Goal: Task Accomplishment & Management: Manage account settings

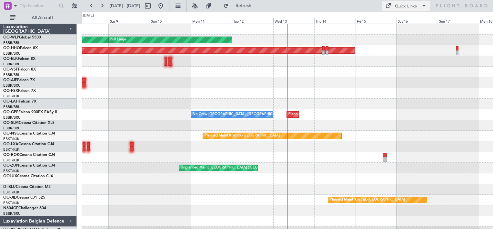
click at [416, 2] on button "Quick Links" at bounding box center [406, 6] width 48 height 10
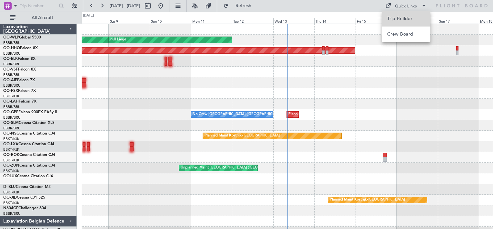
click at [411, 15] on span "Trip Builder" at bounding box center [406, 19] width 38 height 8
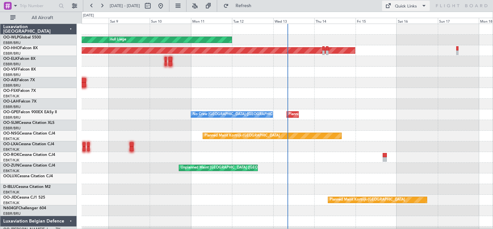
click at [420, 6] on span at bounding box center [424, 6] width 8 height 8
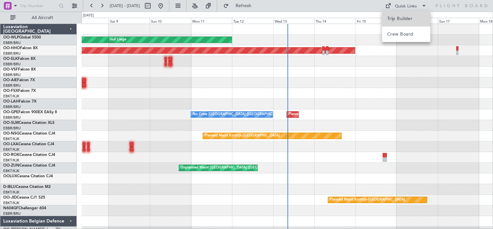
click at [415, 21] on span "Trip Builder" at bounding box center [406, 19] width 38 height 8
click at [101, 6] on button at bounding box center [102, 6] width 10 height 10
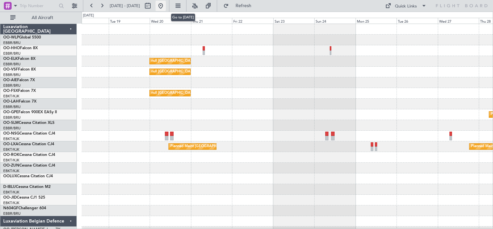
click at [166, 8] on button at bounding box center [161, 6] width 10 height 10
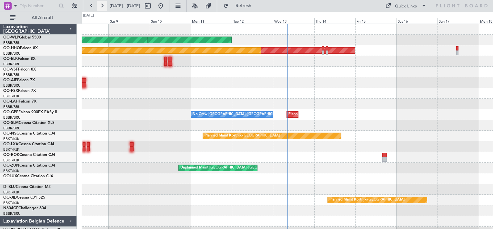
click at [107, 5] on button at bounding box center [102, 6] width 10 height 10
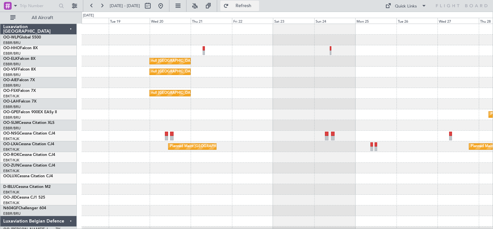
click at [259, 1] on button "Refresh" at bounding box center [239, 6] width 39 height 10
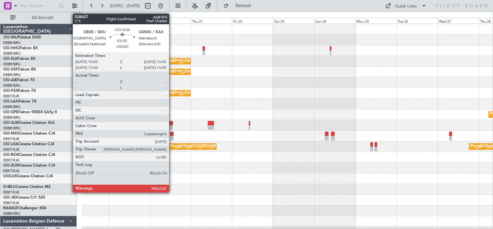
click at [172, 127] on div at bounding box center [170, 127] width 6 height 5
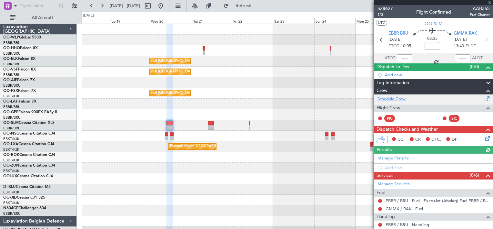
click at [400, 97] on link "Schedule Crew" at bounding box center [392, 99] width 28 height 6
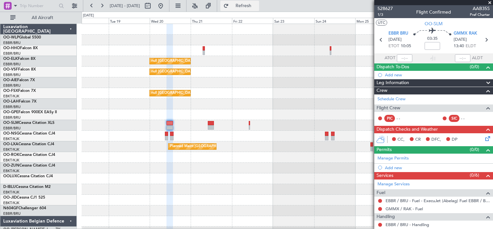
click at [251, 8] on button "Refresh" at bounding box center [239, 6] width 39 height 10
click at [259, 10] on button "Refresh" at bounding box center [239, 6] width 39 height 10
click at [403, 72] on div "Add new" at bounding box center [434, 74] width 99 height 5
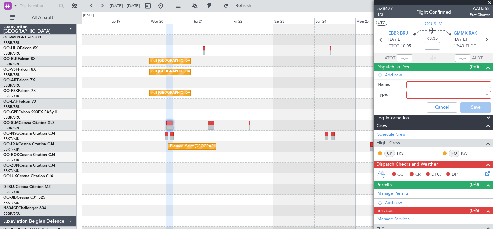
click at [413, 84] on input "Name:" at bounding box center [448, 84] width 85 height 7
type input "Dog on board"
click at [420, 97] on div at bounding box center [446, 95] width 75 height 10
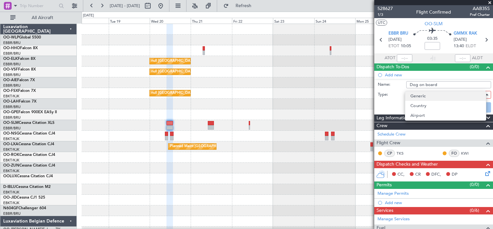
click at [421, 98] on span "Generic" at bounding box center [418, 96] width 15 height 10
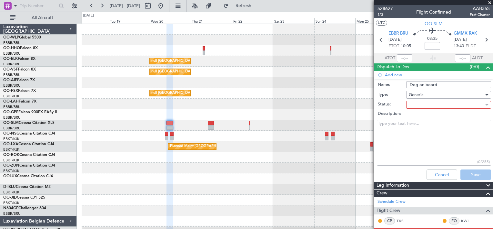
click at [424, 106] on div at bounding box center [446, 105] width 75 height 10
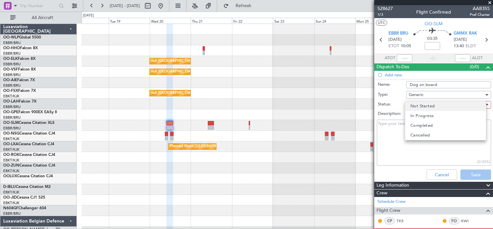
click at [426, 109] on span "Not Started" at bounding box center [423, 106] width 24 height 10
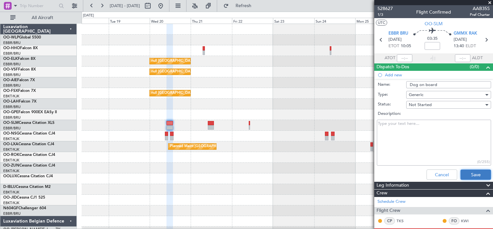
click at [466, 177] on button "Save" at bounding box center [476, 174] width 31 height 10
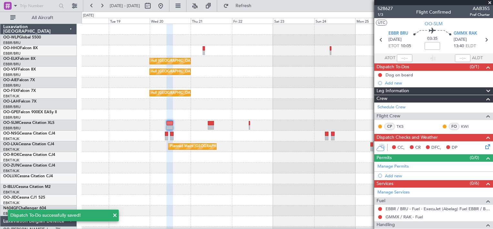
click at [484, 147] on icon at bounding box center [486, 145] width 5 height 5
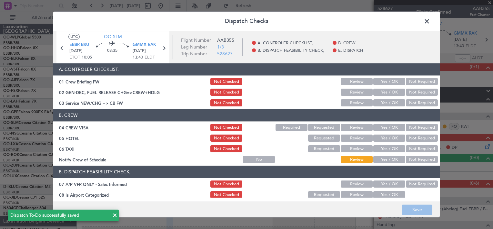
scroll to position [62, 0]
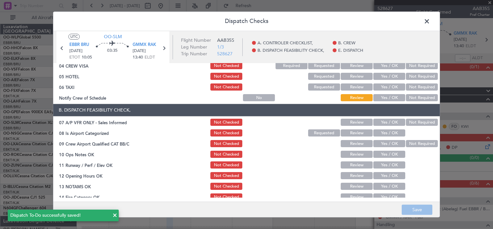
click at [382, 122] on button "Yes / OK" at bounding box center [390, 122] width 32 height 7
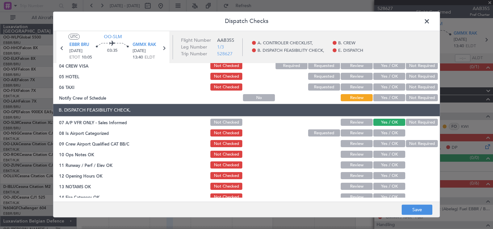
click at [381, 132] on button "Yes / OK" at bounding box center [390, 132] width 32 height 7
click at [383, 143] on button "Yes / OK" at bounding box center [390, 143] width 32 height 7
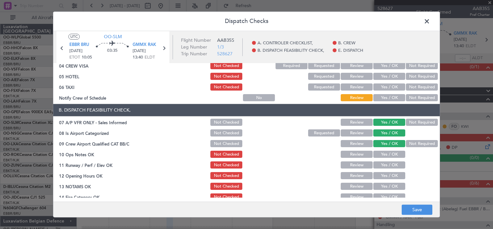
click at [384, 151] on button "Yes / OK" at bounding box center [390, 154] width 32 height 7
click at [384, 159] on section "B. DISPATCH FEASIBILITY CHECK, 07 A/P VFR ONLY - Sales Informed Not Checked Rev…" at bounding box center [246, 174] width 387 height 140
click at [384, 165] on button "Yes / OK" at bounding box center [390, 164] width 32 height 7
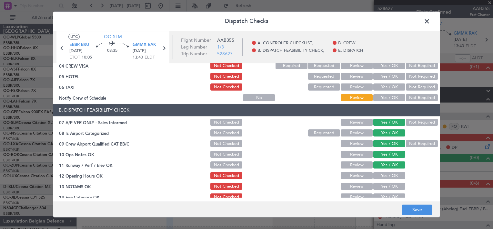
scroll to position [90, 0]
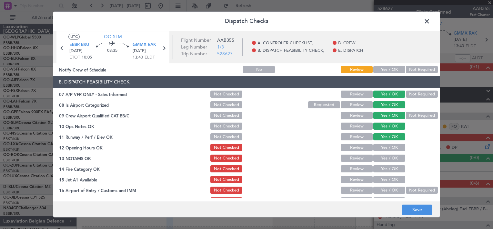
click at [381, 145] on button "Yes / OK" at bounding box center [390, 147] width 32 height 7
click at [383, 155] on button "Yes / OK" at bounding box center [390, 158] width 32 height 7
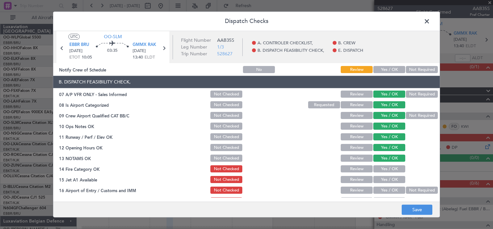
click at [384, 166] on button "Yes / OK" at bounding box center [390, 168] width 32 height 7
click at [385, 179] on button "Yes / OK" at bounding box center [390, 179] width 32 height 7
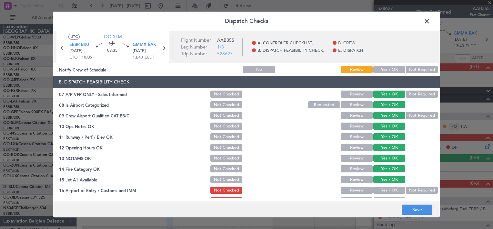
scroll to position [114, 0]
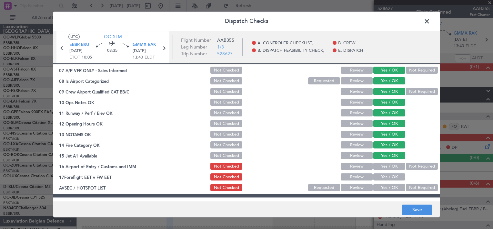
click at [383, 165] on button "Yes / OK" at bounding box center [390, 166] width 32 height 7
click at [384, 172] on div "Yes / OK" at bounding box center [389, 176] width 33 height 9
click at [384, 174] on button "Yes / OK" at bounding box center [390, 176] width 32 height 7
click at [385, 186] on button "Yes / OK" at bounding box center [390, 187] width 32 height 7
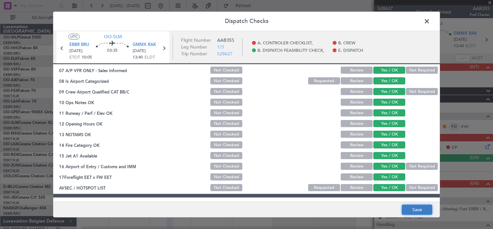
click at [416, 205] on button "Save" at bounding box center [417, 209] width 31 height 10
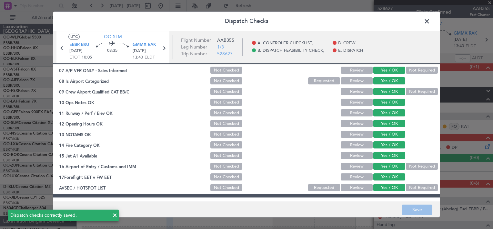
click at [430, 22] on span at bounding box center [430, 22] width 0 height 13
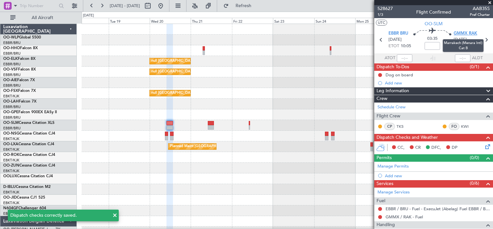
click at [471, 33] on span "GMMX RAK" at bounding box center [466, 33] width 24 height 6
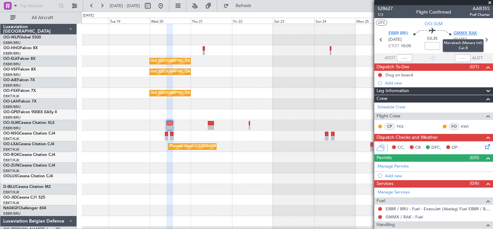
click at [467, 33] on span "GMMX RAK" at bounding box center [466, 33] width 24 height 6
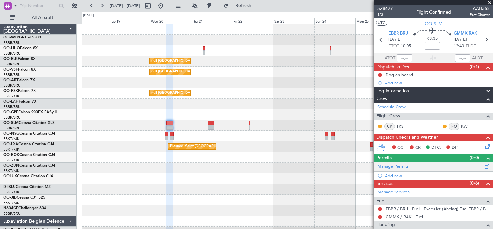
click at [404, 165] on link "Manage Permits" at bounding box center [393, 166] width 31 height 6
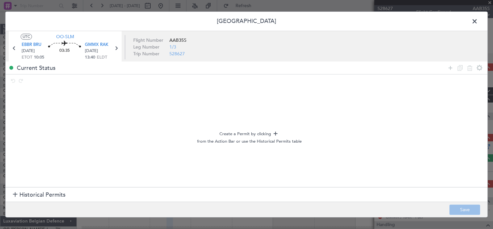
click at [478, 21] on span at bounding box center [478, 22] width 0 height 13
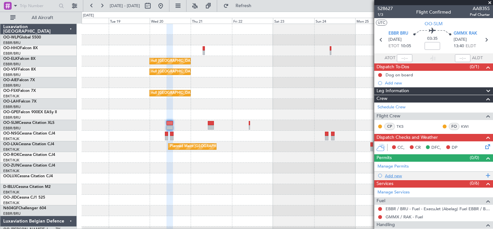
click at [391, 176] on div "Add new" at bounding box center [434, 175] width 99 height 5
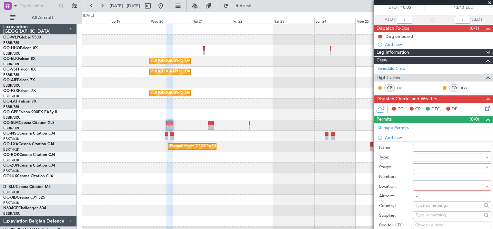
scroll to position [39, 0]
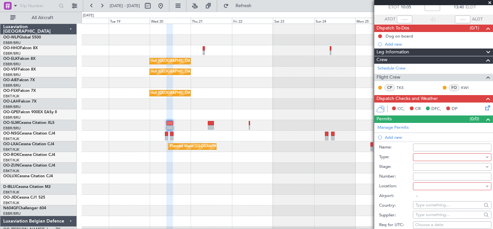
click at [486, 156] on icon at bounding box center [487, 157] width 3 height 2
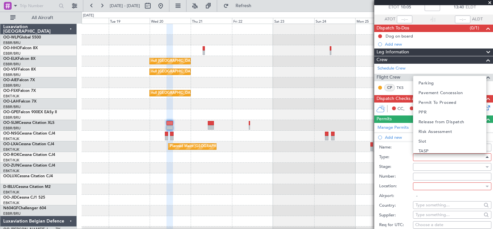
scroll to position [194, 0]
click at [452, 130] on mat-option "Slot" at bounding box center [450, 129] width 73 height 10
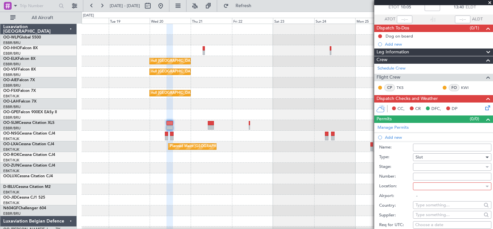
click at [444, 168] on div at bounding box center [450, 167] width 69 height 10
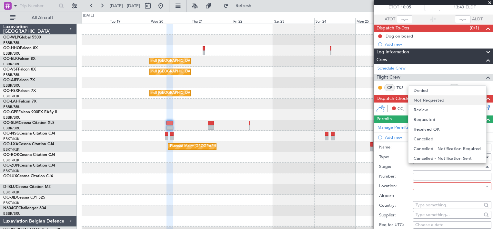
click at [444, 98] on mat-option "Not Requested" at bounding box center [447, 100] width 77 height 10
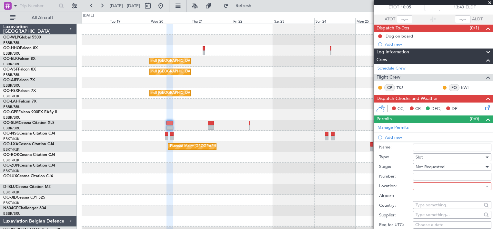
scroll to position [63, 0]
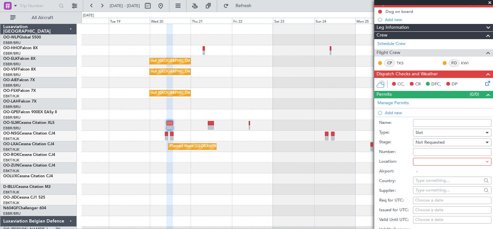
click at [453, 160] on div at bounding box center [450, 162] width 69 height 10
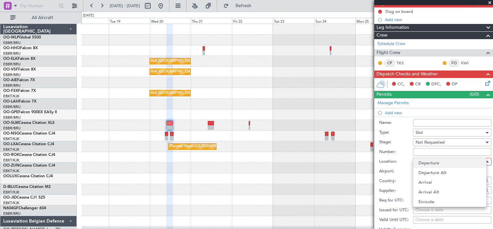
click at [449, 164] on mat-option "Departure" at bounding box center [450, 163] width 73 height 10
type input "EBBR / BRU"
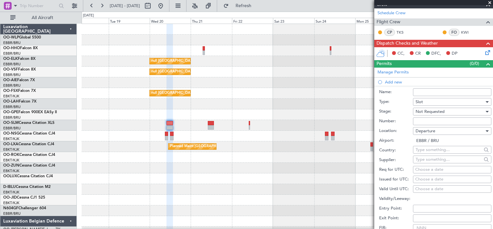
click at [442, 167] on div "Choose a date" at bounding box center [452, 169] width 74 height 6
select select "8"
select select "2025"
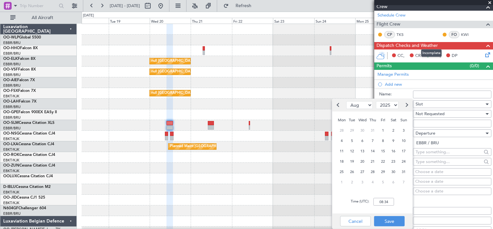
scroll to position [92, 0]
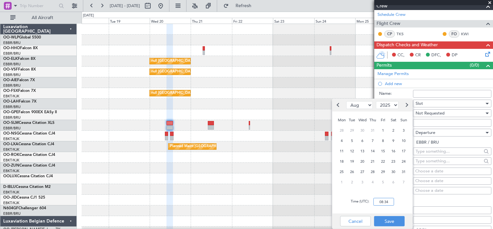
click at [381, 203] on input "08:34" at bounding box center [384, 202] width 21 height 8
click at [362, 161] on span "20" at bounding box center [363, 161] width 8 height 8
click at [382, 204] on input "00:00" at bounding box center [384, 202] width 21 height 8
type input "10:00"
click at [392, 217] on button "Save" at bounding box center [389, 221] width 31 height 10
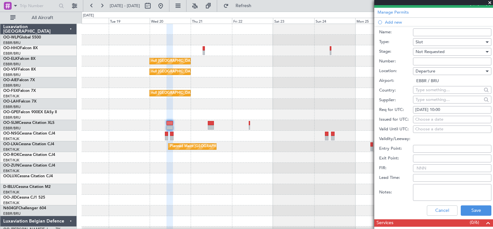
scroll to position [165, 0]
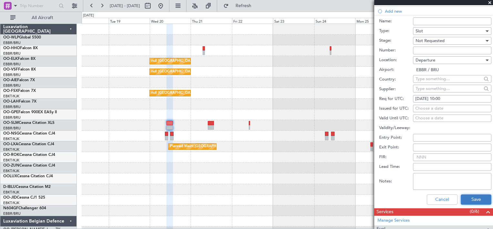
click at [470, 196] on button "Save" at bounding box center [476, 199] width 31 height 10
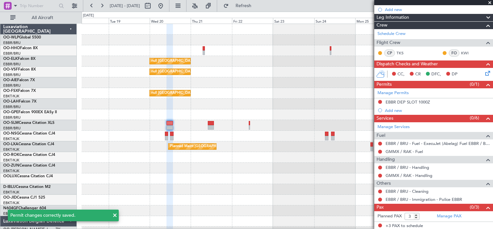
scroll to position [62, 0]
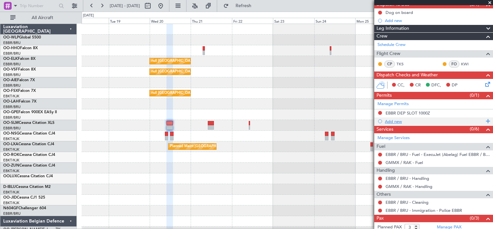
click at [401, 121] on div "Add new" at bounding box center [434, 120] width 99 height 5
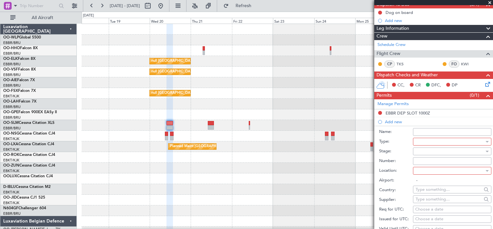
click at [436, 139] on div at bounding box center [450, 142] width 69 height 10
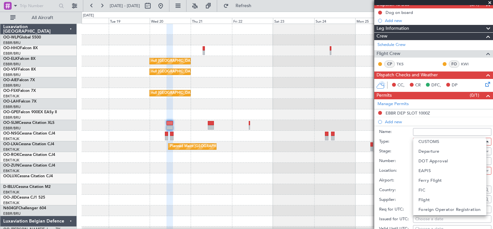
scroll to position [0, 0]
click at [465, 129] on div at bounding box center [246, 114] width 493 height 229
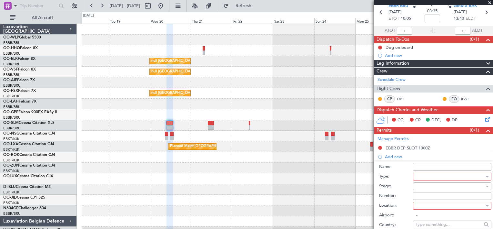
scroll to position [54, 0]
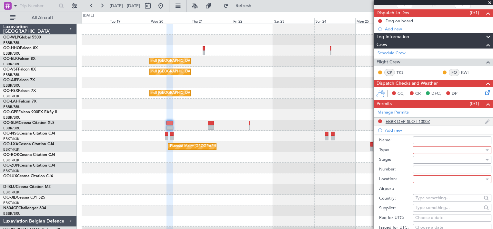
click at [444, 123] on div "EBBR DEP SLOT 1000Z" at bounding box center [433, 122] width 119 height 8
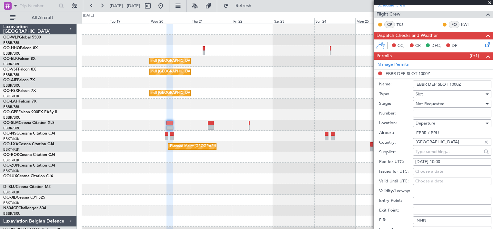
scroll to position [179, 0]
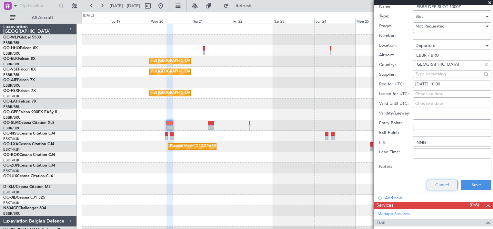
click at [437, 183] on button "Cancel" at bounding box center [442, 184] width 31 height 10
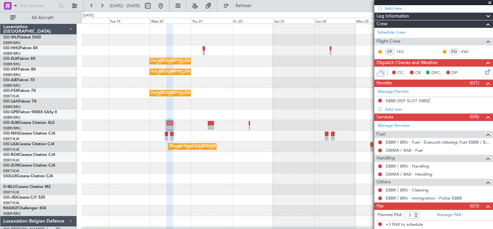
scroll to position [73, 0]
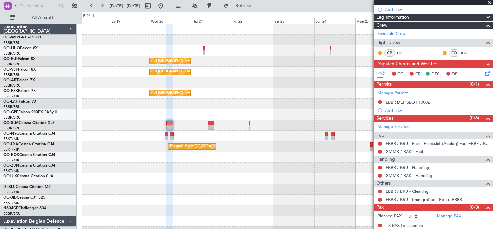
click at [429, 167] on link "EBBR / BRU - Handling" at bounding box center [408, 166] width 44 height 5
click at [426, 173] on link "GMMX / RAK - Handling" at bounding box center [409, 174] width 47 height 5
click at [256, 6] on span "Refresh" at bounding box center [243, 6] width 27 height 5
click at [407, 126] on link "Manage Services" at bounding box center [394, 127] width 32 height 6
click at [252, 7] on span "Refresh" at bounding box center [243, 6] width 27 height 5
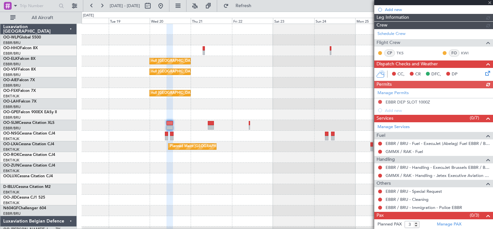
scroll to position [81, 0]
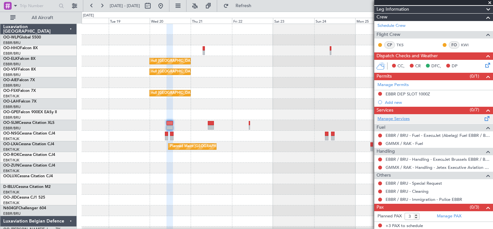
click at [401, 118] on link "Manage Services" at bounding box center [394, 119] width 32 height 6
click at [257, 4] on span "Refresh" at bounding box center [243, 6] width 27 height 5
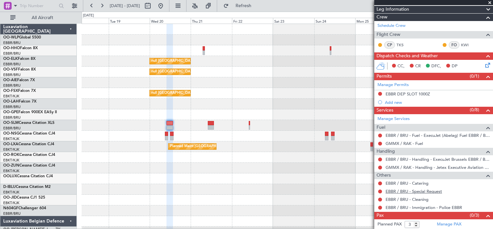
click at [429, 190] on link "EBBR / BRU - Special Request" at bounding box center [414, 190] width 56 height 5
click at [257, 4] on span "Refresh" at bounding box center [243, 6] width 27 height 5
click at [428, 182] on link "EBBR / BRU - Catering" at bounding box center [407, 182] width 43 height 5
click at [248, 6] on button "Refresh" at bounding box center [239, 6] width 39 height 10
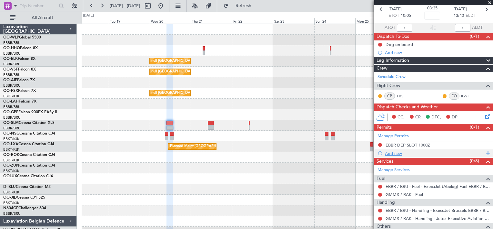
click at [389, 151] on div "Add new" at bounding box center [434, 152] width 99 height 5
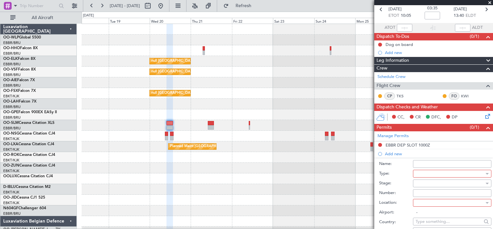
click at [466, 172] on div at bounding box center [450, 174] width 69 height 10
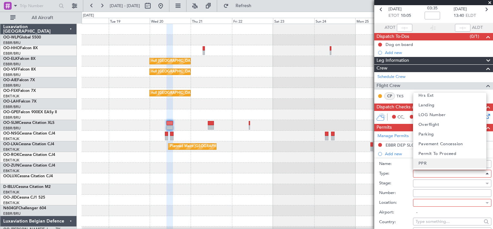
scroll to position [118, 0]
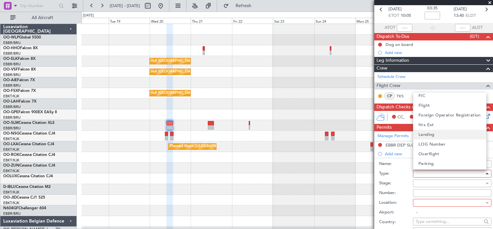
click at [435, 131] on mat-option "Landing" at bounding box center [450, 134] width 73 height 10
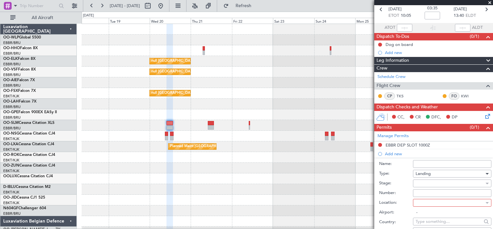
scroll to position [50, 0]
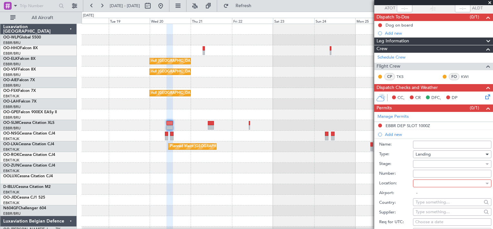
click at [448, 181] on div at bounding box center [450, 183] width 69 height 10
click at [438, 203] on mat-option "Arrival" at bounding box center [450, 204] width 73 height 10
type input "GMMX / RAK"
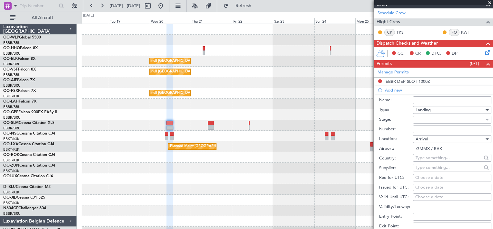
scroll to position [116, 0]
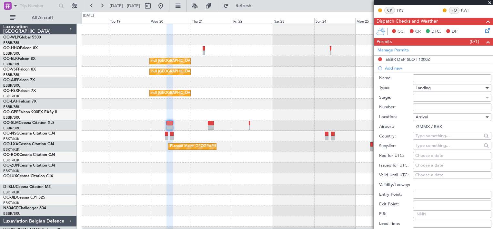
click at [433, 158] on fb-calendar-cell "Choose a date" at bounding box center [452, 156] width 78 height 8
click at [456, 153] on div "Choose a date" at bounding box center [452, 155] width 74 height 6
select select "8"
select select "2025"
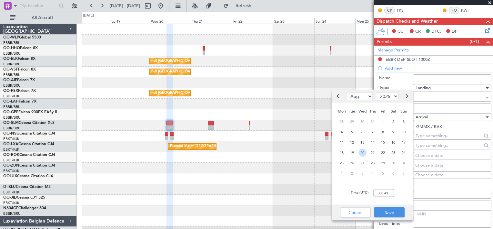
click at [365, 152] on span "20" at bounding box center [363, 152] width 8 height 8
click at [382, 193] on input "00:00" at bounding box center [384, 193] width 21 height 8
type input "13:45"
click at [389, 208] on button "Save" at bounding box center [389, 212] width 31 height 10
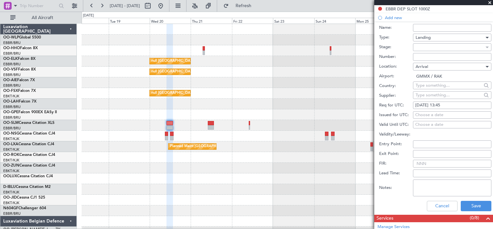
scroll to position [182, 0]
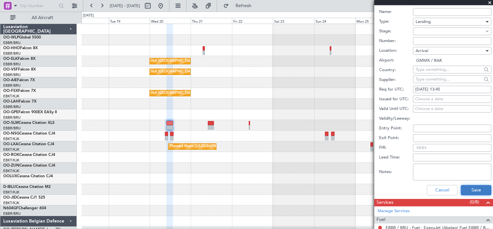
click at [467, 187] on button "Save" at bounding box center [476, 190] width 31 height 10
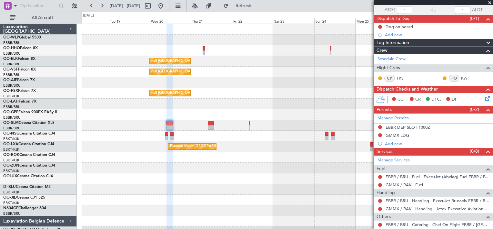
scroll to position [0, 0]
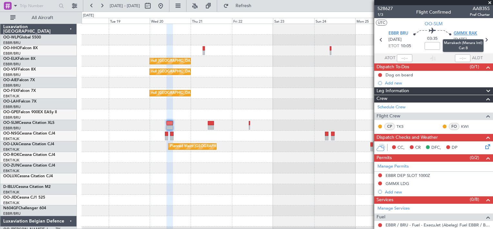
click at [463, 34] on span "GMMX RAK" at bounding box center [466, 33] width 24 height 6
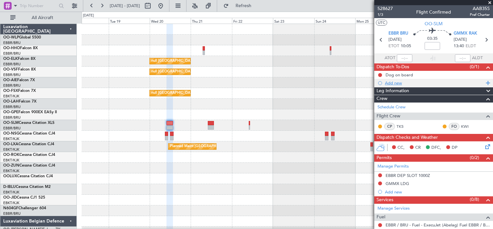
click at [393, 84] on div "Add new" at bounding box center [434, 82] width 99 height 5
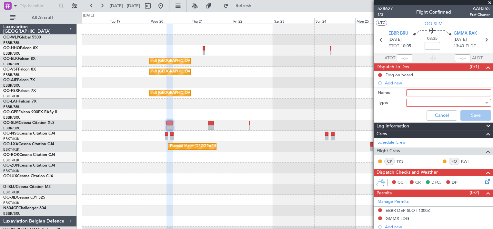
click at [413, 93] on input "Name:" at bounding box center [448, 92] width 85 height 7
type input "Morocco Permit"
click at [418, 100] on div at bounding box center [446, 103] width 75 height 10
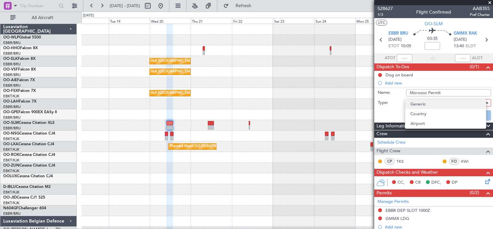
click at [419, 106] on span "Generic" at bounding box center [418, 104] width 15 height 10
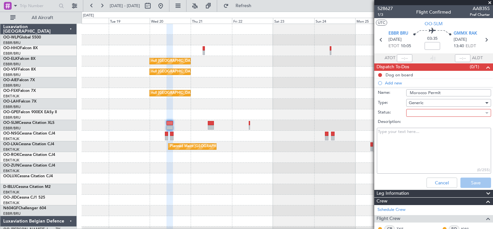
click at [424, 111] on div at bounding box center [446, 113] width 75 height 10
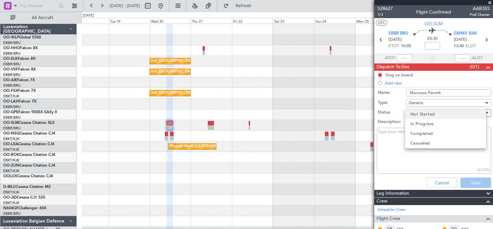
click at [423, 117] on span "Not Started" at bounding box center [423, 114] width 24 height 10
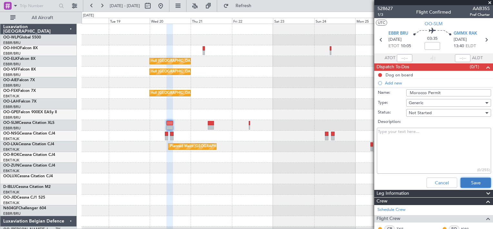
click at [472, 183] on button "Save" at bounding box center [476, 182] width 31 height 10
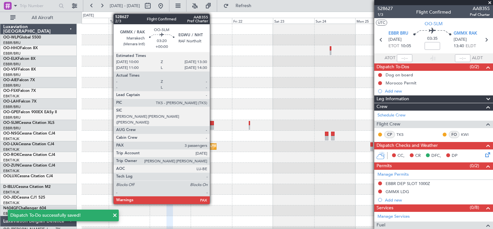
click at [213, 124] on div at bounding box center [211, 123] width 6 height 5
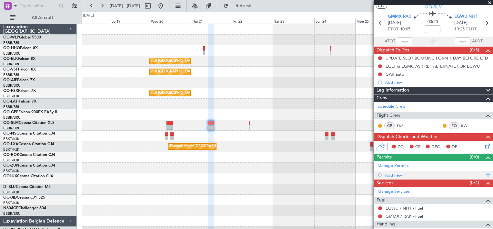
scroll to position [50, 0]
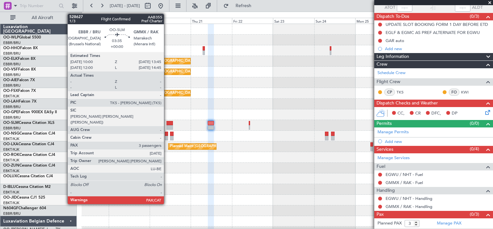
click at [167, 126] on div at bounding box center [170, 127] width 6 height 5
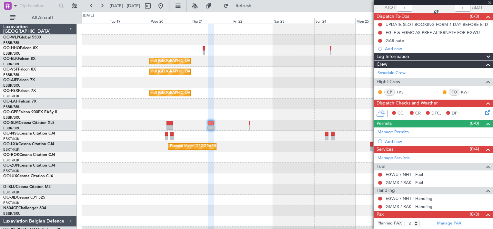
scroll to position [0, 0]
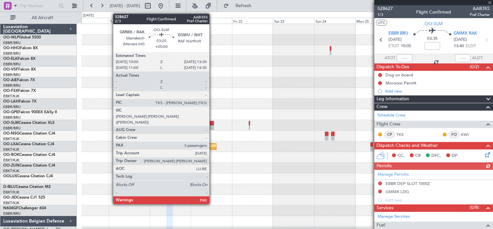
click at [212, 125] on div at bounding box center [211, 127] width 6 height 5
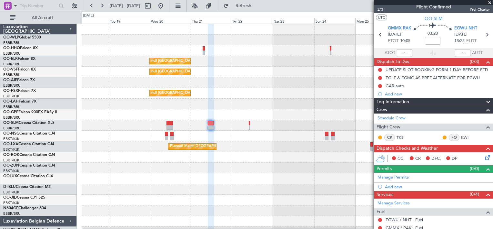
scroll to position [57, 0]
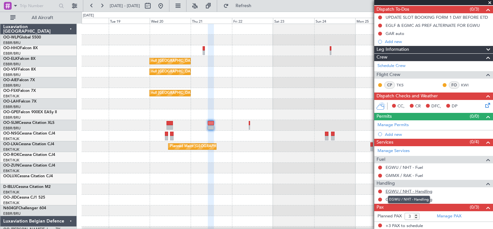
click at [421, 192] on link "EGWU / NHT - Handling" at bounding box center [409, 190] width 47 height 5
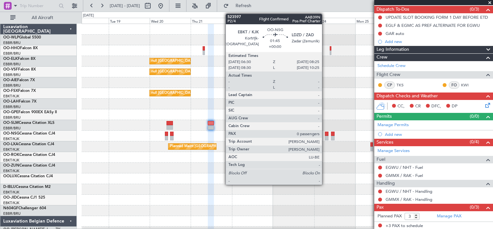
click at [325, 133] on div at bounding box center [327, 133] width 4 height 5
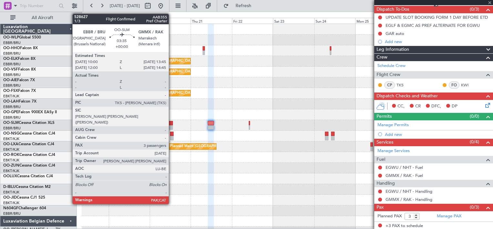
click at [172, 123] on div at bounding box center [170, 123] width 6 height 5
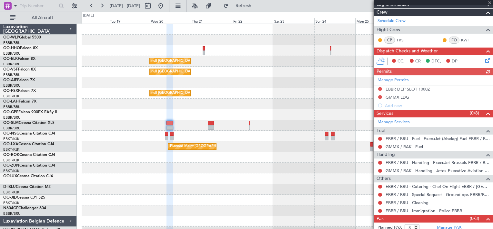
scroll to position [106, 0]
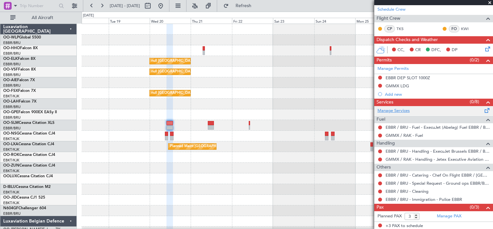
click at [401, 108] on link "Manage Services" at bounding box center [394, 111] width 32 height 6
click at [257, 4] on span "Refresh" at bounding box center [243, 6] width 27 height 5
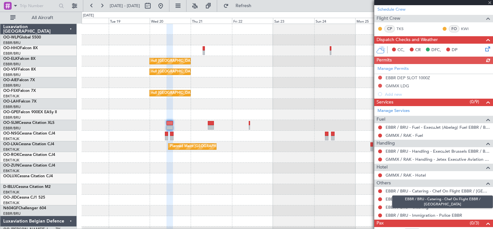
scroll to position [121, 0]
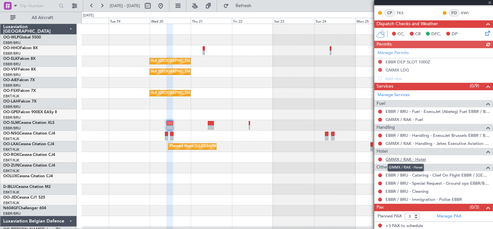
click at [409, 157] on link "GMMX / RAK - Hotel" at bounding box center [406, 158] width 40 height 5
drag, startPoint x: 464, startPoint y: 13, endPoint x: 400, endPoint y: 12, distance: 63.9
click at [400, 12] on div "CP TKS FO KWI" at bounding box center [434, 13] width 116 height 11
click at [257, 6] on span "Refresh" at bounding box center [243, 6] width 27 height 5
click at [417, 158] on link "GMMX / RAK - Hotel" at bounding box center [406, 158] width 40 height 5
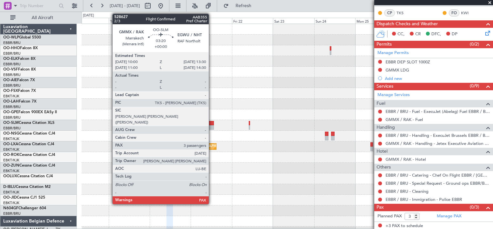
click at [212, 128] on div at bounding box center [211, 127] width 6 height 5
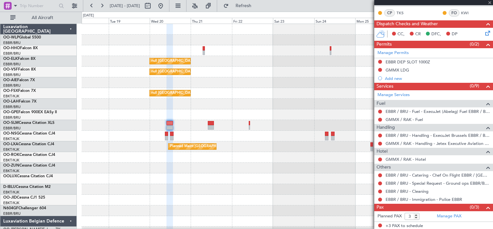
scroll to position [0, 0]
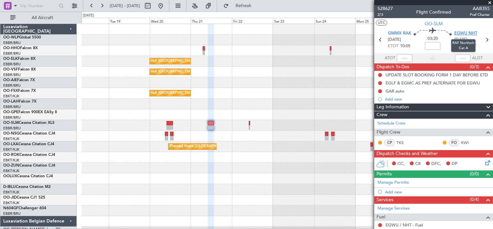
click at [467, 33] on span "EGWU NHT" at bounding box center [466, 33] width 23 height 6
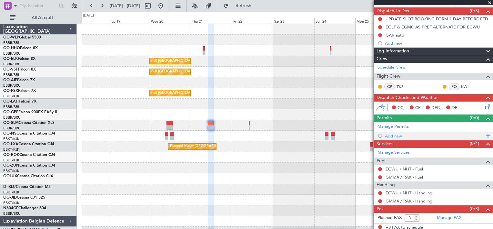
scroll to position [25, 0]
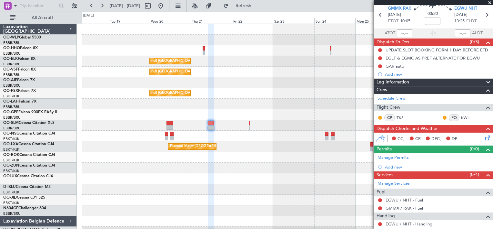
click at [485, 139] on icon at bounding box center [486, 136] width 5 height 5
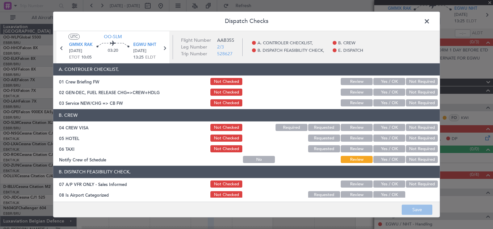
click at [375, 126] on button "Yes / OK" at bounding box center [390, 127] width 32 height 7
click at [385, 140] on button "Yes / OK" at bounding box center [390, 138] width 32 height 7
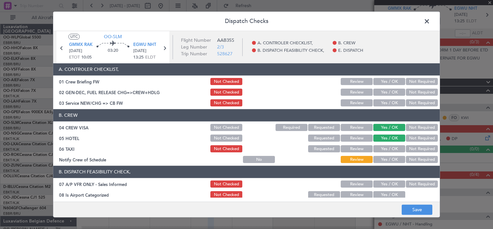
click at [385, 145] on div "Yes / OK" at bounding box center [389, 148] width 33 height 9
click at [385, 147] on button "Yes / OK" at bounding box center [390, 148] width 32 height 7
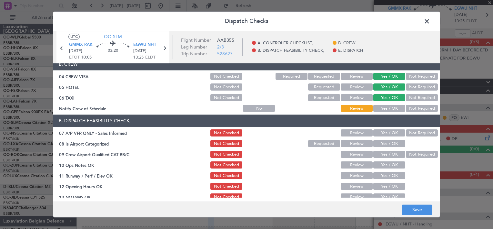
scroll to position [0, 0]
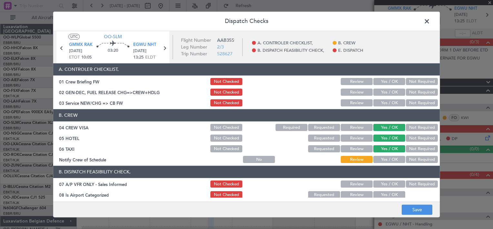
click at [220, 139] on button "Not Checked" at bounding box center [226, 138] width 32 height 7
click at [227, 149] on button "Not Checked" at bounding box center [226, 148] width 32 height 7
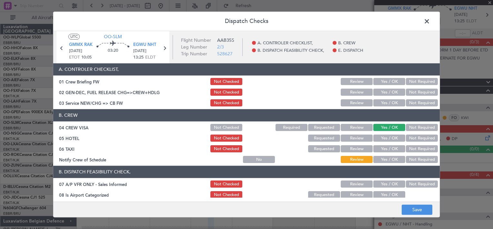
click at [386, 80] on button "Yes / OK" at bounding box center [390, 81] width 32 height 7
click at [386, 102] on button "Yes / OK" at bounding box center [390, 102] width 32 height 7
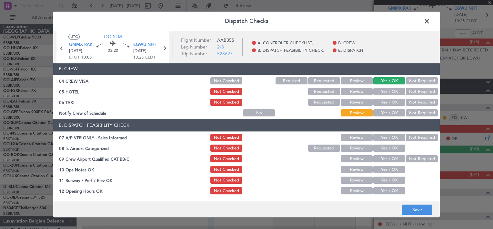
scroll to position [46, 0]
click at [382, 137] on button "Yes / OK" at bounding box center [390, 137] width 32 height 7
click at [383, 148] on button "Yes / OK" at bounding box center [390, 148] width 32 height 7
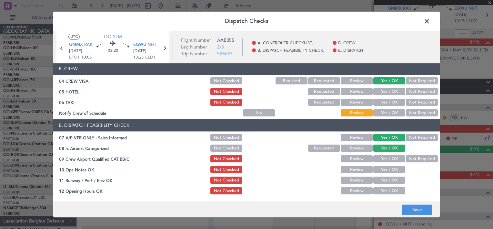
click at [385, 159] on button "Yes / OK" at bounding box center [390, 158] width 32 height 7
click at [386, 177] on button "Yes / OK" at bounding box center [390, 180] width 32 height 7
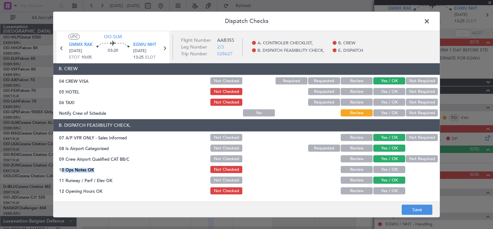
drag, startPoint x: 385, startPoint y: 162, endPoint x: 384, endPoint y: 166, distance: 4.0
click at [384, 166] on section "B. DISPATCH FEASIBILITY CHECK, 07 A/P VFR ONLY - Sales Informed Not Checked Rev…" at bounding box center [246, 189] width 387 height 140
click at [384, 166] on button "Yes / OK" at bounding box center [390, 169] width 32 height 7
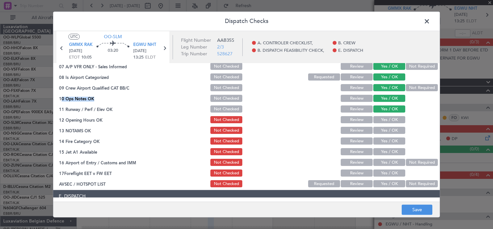
scroll to position [118, 0]
click at [387, 116] on button "Yes / OK" at bounding box center [390, 119] width 32 height 7
click at [384, 135] on section "B. DISPATCH FEASIBILITY CHECK, 07 A/P VFR ONLY - Sales Informed Not Checked Rev…" at bounding box center [246, 118] width 387 height 140
click at [389, 127] on button "Yes / OK" at bounding box center [390, 130] width 32 height 7
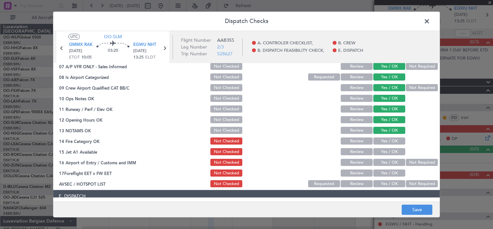
click at [386, 142] on button "Yes / OK" at bounding box center [390, 141] width 32 height 7
click at [387, 154] on button "Yes / OK" at bounding box center [390, 151] width 32 height 7
click at [387, 159] on button "Yes / OK" at bounding box center [390, 162] width 32 height 7
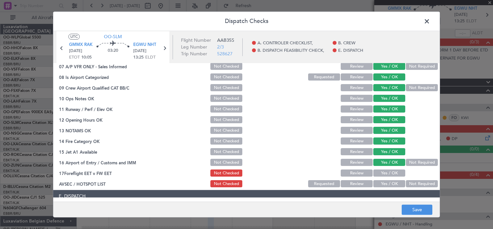
click at [384, 171] on button "Yes / OK" at bounding box center [390, 172] width 32 height 7
click at [384, 179] on div "Yes / OK" at bounding box center [389, 183] width 33 height 9
click at [385, 181] on button "Yes / OK" at bounding box center [390, 183] width 32 height 7
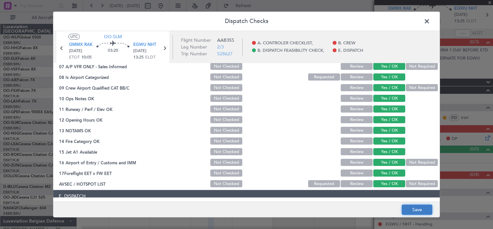
click at [410, 207] on button "Save" at bounding box center [417, 209] width 31 height 10
click at [430, 22] on span at bounding box center [430, 22] width 0 height 13
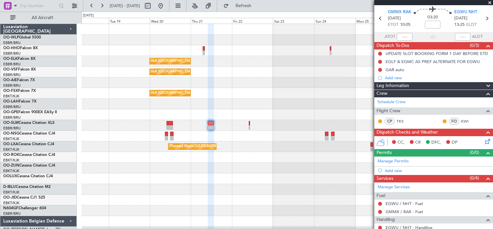
scroll to position [21, 0]
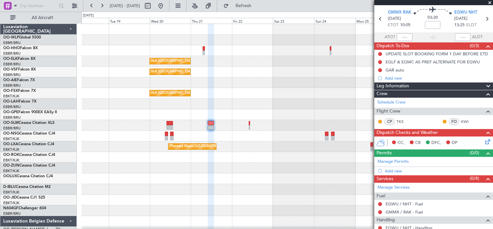
click at [355, 190] on div at bounding box center [287, 189] width 411 height 11
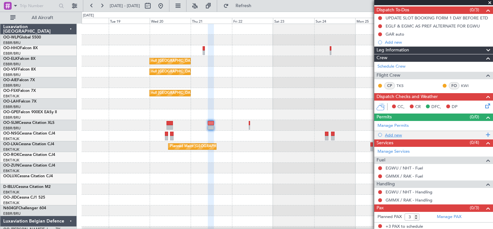
click at [385, 133] on div "Add new" at bounding box center [434, 134] width 99 height 5
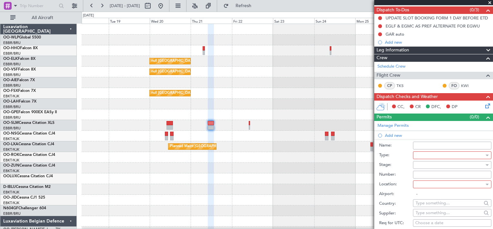
click at [427, 157] on div at bounding box center [450, 155] width 69 height 10
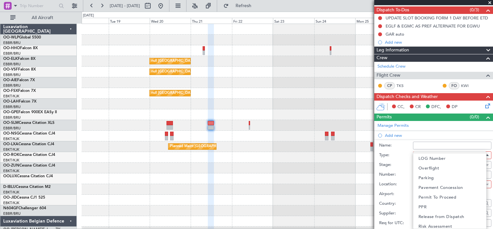
scroll to position [189, 0]
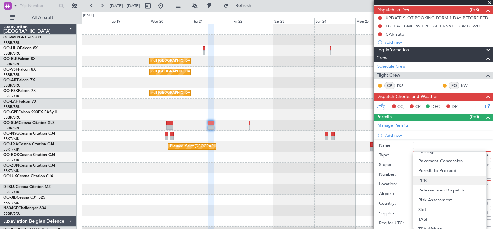
click at [443, 182] on mat-option "PPR" at bounding box center [450, 180] width 73 height 10
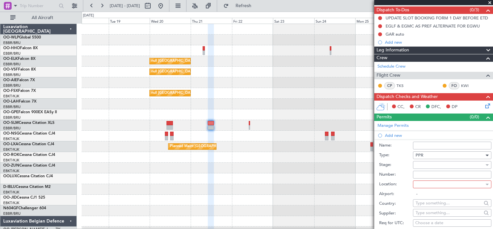
click at [439, 160] on div at bounding box center [450, 165] width 69 height 10
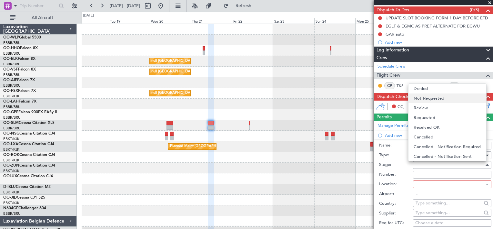
click at [430, 98] on span "Not Requested" at bounding box center [429, 98] width 31 height 10
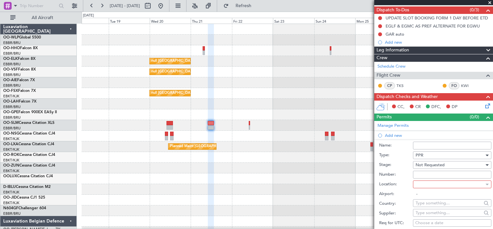
scroll to position [86, 0]
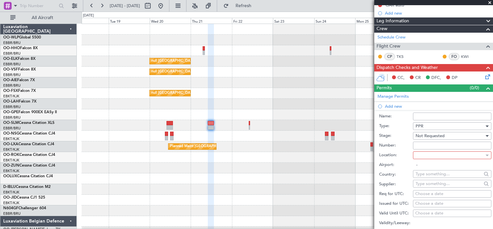
click at [445, 194] on div "Choose a date" at bounding box center [452, 193] width 74 height 6
select select "8"
select select "2025"
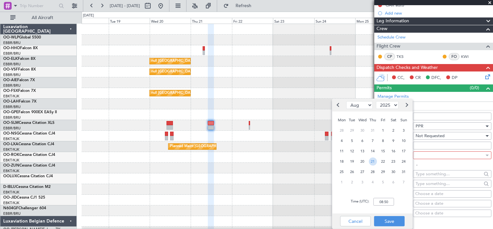
click at [373, 161] on span "21" at bounding box center [373, 161] width 8 height 8
click at [382, 202] on input "00:00" at bounding box center [384, 202] width 21 height 8
type input "13:30"
click at [387, 216] on button "Save" at bounding box center [389, 221] width 31 height 10
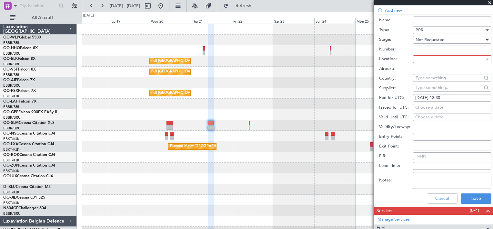
scroll to position [182, 0]
click at [468, 197] on button "Save" at bounding box center [476, 198] width 31 height 10
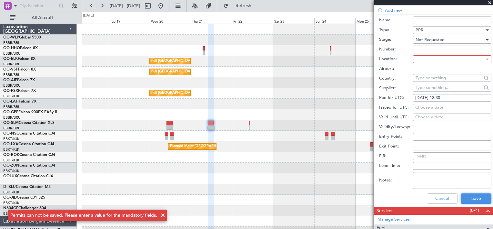
scroll to position [162, 0]
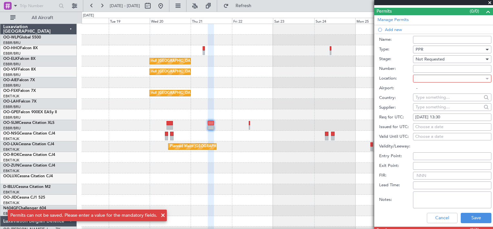
click at [443, 79] on div at bounding box center [450, 79] width 69 height 10
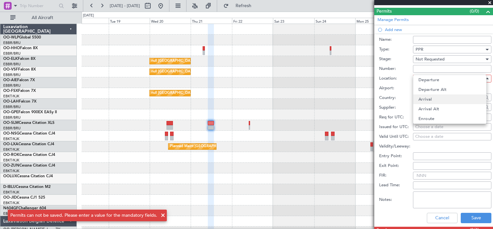
click at [433, 100] on mat-option "Arrival" at bounding box center [450, 99] width 73 height 10
type input "EGWU / NHT"
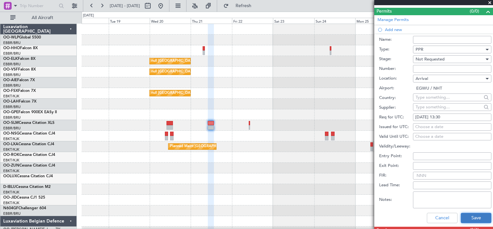
click at [473, 216] on button "Save" at bounding box center [476, 217] width 31 height 10
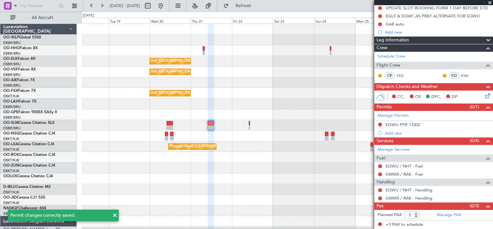
scroll to position [66, 0]
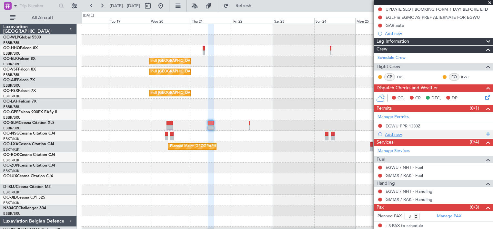
click at [399, 131] on div "Add new" at bounding box center [434, 133] width 99 height 5
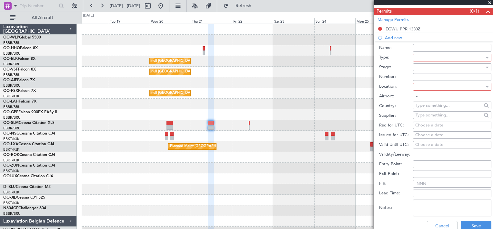
click at [442, 57] on div at bounding box center [450, 58] width 69 height 10
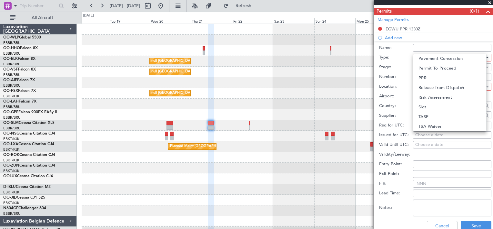
scroll to position [119, 0]
click at [439, 92] on mat-option "Landing" at bounding box center [450, 95] width 73 height 10
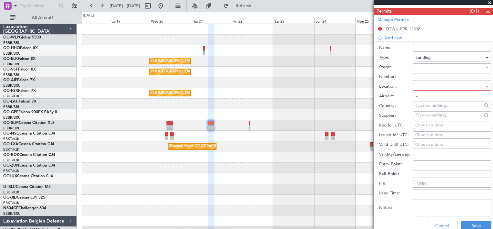
click at [436, 84] on div at bounding box center [450, 87] width 69 height 10
click at [432, 105] on span "Arrival" at bounding box center [426, 107] width 14 height 10
type input "EGWU / NHT"
click at [436, 125] on div "Choose a date" at bounding box center [452, 125] width 74 height 6
select select "8"
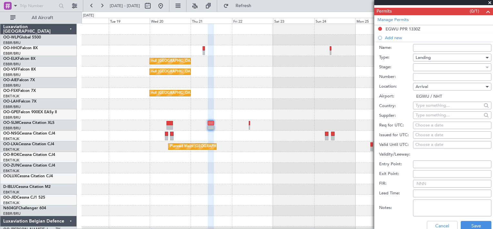
select select "2025"
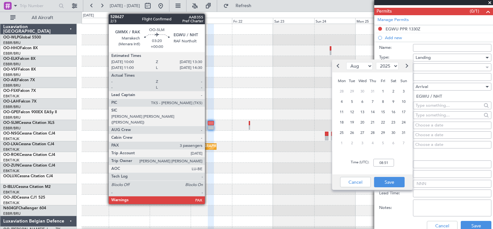
click at [208, 127] on div at bounding box center [211, 127] width 6 height 5
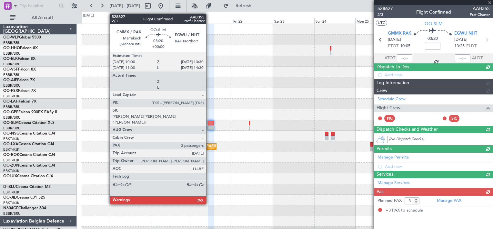
scroll to position [0, 0]
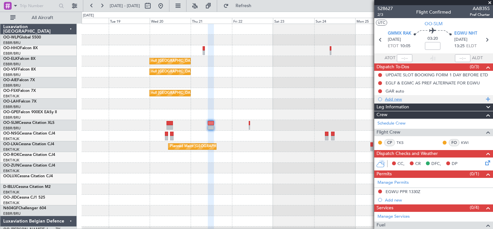
click at [407, 100] on div "Add new" at bounding box center [434, 98] width 99 height 5
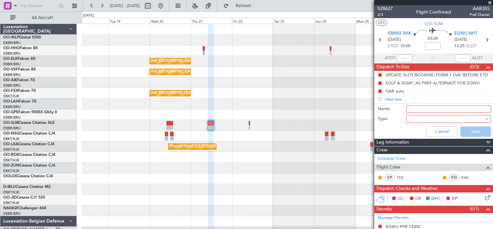
click at [413, 108] on input "Name:" at bounding box center [448, 108] width 85 height 7
type input "Q"
type input "AD Hoc permit"
click at [433, 118] on div at bounding box center [446, 119] width 75 height 10
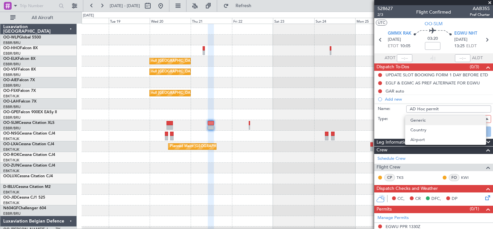
click at [429, 121] on mat-option "Generic" at bounding box center [445, 120] width 81 height 10
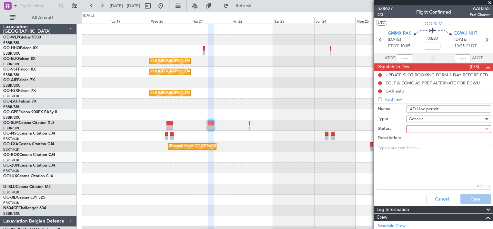
click at [435, 130] on div at bounding box center [446, 129] width 75 height 10
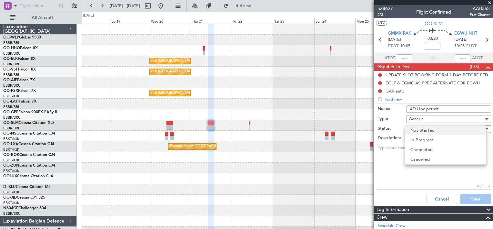
click at [436, 132] on mat-option "Not Started" at bounding box center [445, 130] width 81 height 10
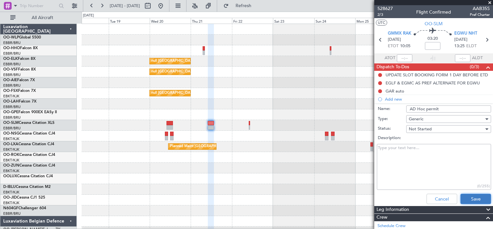
click at [464, 195] on button "Save" at bounding box center [476, 198] width 31 height 10
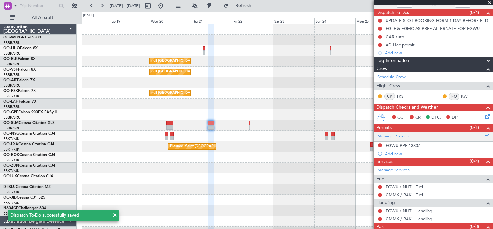
scroll to position [74, 0]
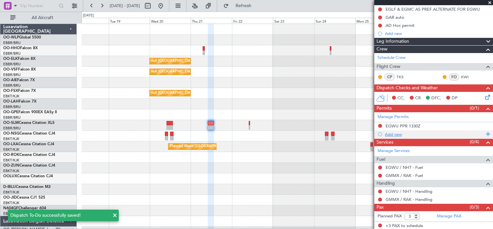
click at [408, 134] on div "Add new" at bounding box center [434, 133] width 99 height 5
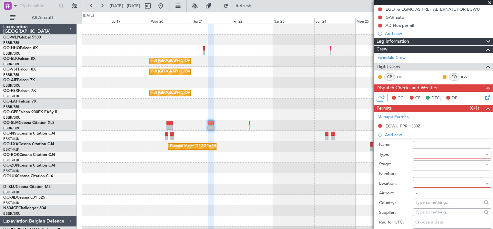
click at [431, 151] on div at bounding box center [450, 154] width 69 height 10
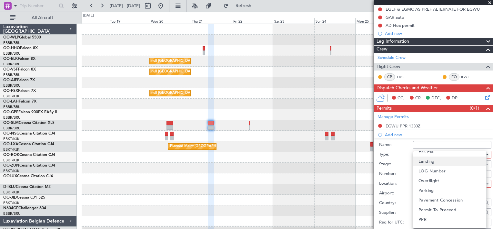
click at [431, 156] on span "Landing" at bounding box center [427, 161] width 16 height 10
click at [429, 179] on div at bounding box center [450, 184] width 69 height 10
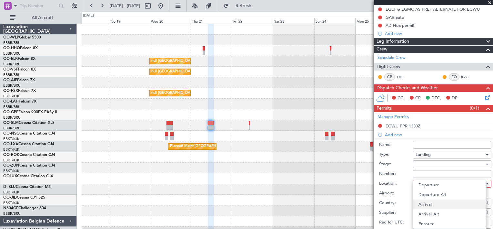
click at [434, 208] on mat-option "Arrival" at bounding box center [450, 204] width 73 height 10
type input "EGWU / NHT"
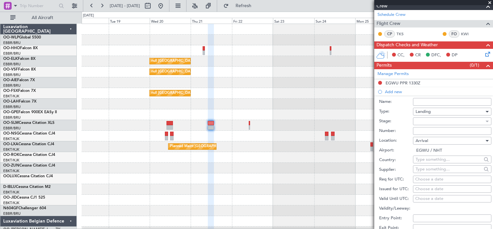
scroll to position [128, 0]
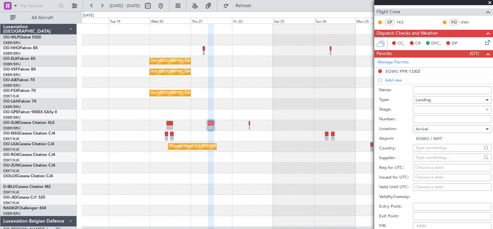
click at [434, 168] on div "Choose a date" at bounding box center [452, 167] width 74 height 6
select select "8"
select select "2025"
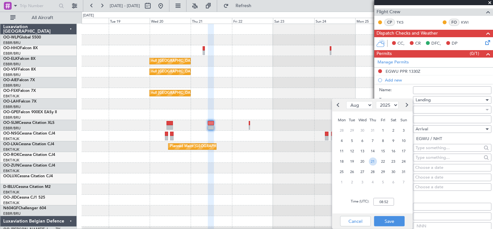
click at [371, 160] on span "21" at bounding box center [373, 161] width 8 height 8
click at [386, 201] on input "00:00" at bounding box center [384, 202] width 21 height 8
type input "0"
type input "13:30"
click at [391, 221] on button "Save" at bounding box center [389, 221] width 31 height 10
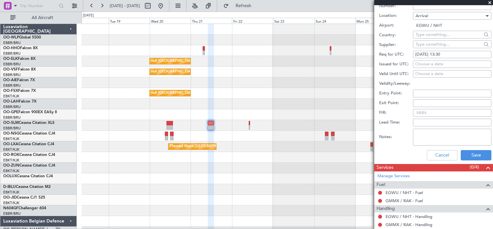
scroll to position [241, 0]
click at [465, 157] on button "Save" at bounding box center [476, 155] width 31 height 10
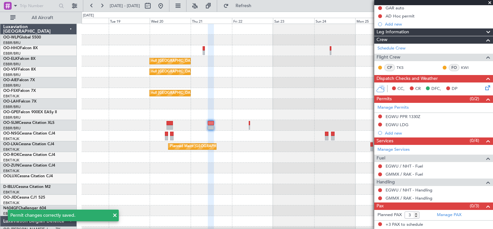
scroll to position [82, 0]
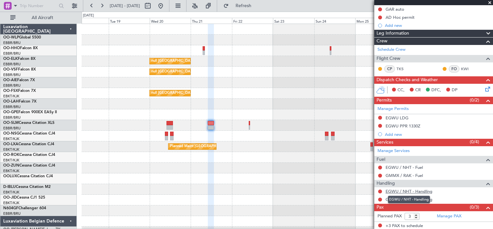
click at [426, 191] on link "EGWU / NHT - Handling" at bounding box center [409, 190] width 47 height 5
click at [255, 5] on span "Refresh" at bounding box center [243, 6] width 27 height 5
click at [431, 198] on link "GMMX / RAK - Handling" at bounding box center [409, 198] width 47 height 5
click at [257, 7] on span "Refresh" at bounding box center [243, 6] width 27 height 5
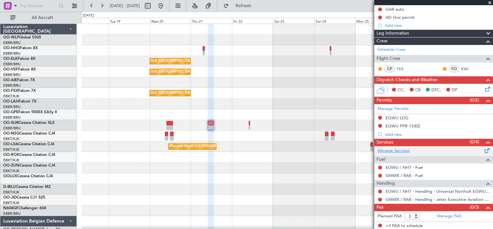
click at [401, 149] on link "Manage Services" at bounding box center [394, 151] width 32 height 6
click at [257, 5] on span "Refresh" at bounding box center [243, 6] width 27 height 5
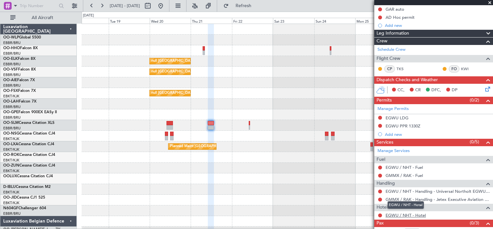
click at [391, 212] on link "EGWU / NHT - Hotel" at bounding box center [406, 214] width 40 height 5
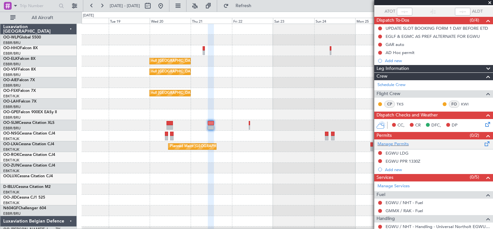
scroll to position [46, 0]
click at [241, 214] on div at bounding box center [287, 210] width 411 height 11
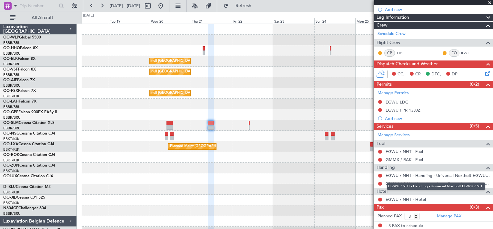
scroll to position [97, 0]
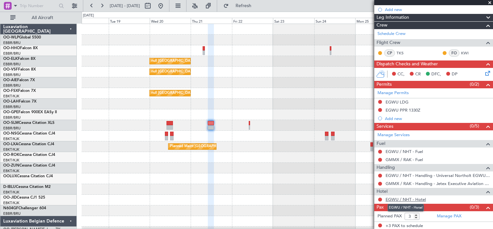
click at [420, 198] on link "EGWU / NHT - Hotel" at bounding box center [406, 198] width 40 height 5
click at [251, 5] on button "Refresh" at bounding box center [239, 6] width 39 height 10
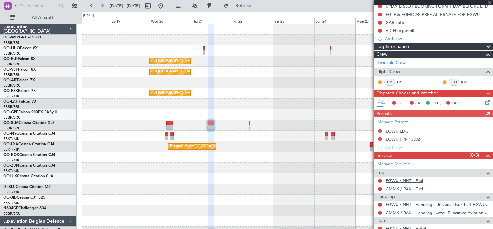
scroll to position [86, 0]
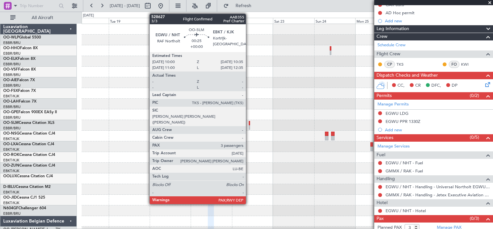
click at [249, 124] on div at bounding box center [249, 123] width 1 height 5
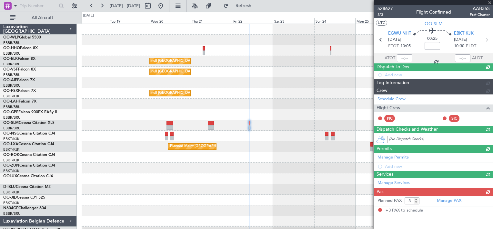
scroll to position [0, 0]
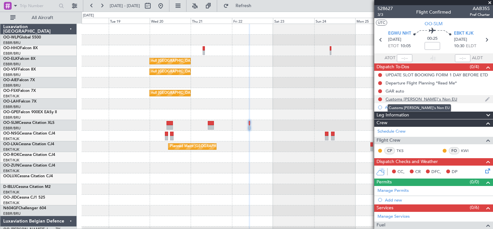
click at [420, 98] on div "Customs [PERSON_NAME]'s Non EU" at bounding box center [422, 98] width 72 height 5
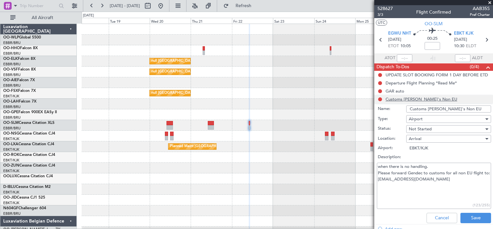
click at [420, 98] on li "Customs CJ's Non EU Name: Customs CJ's Non EU Type: Airport Status: Not Started…" at bounding box center [433, 160] width 119 height 130
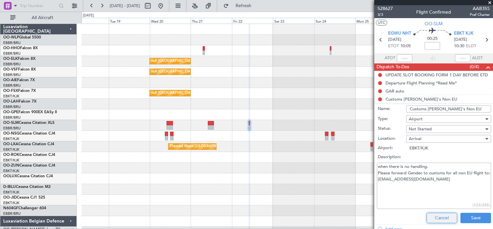
click at [444, 220] on button "Cancel" at bounding box center [442, 217] width 31 height 10
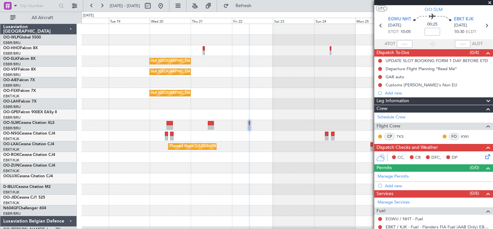
scroll to position [65, 0]
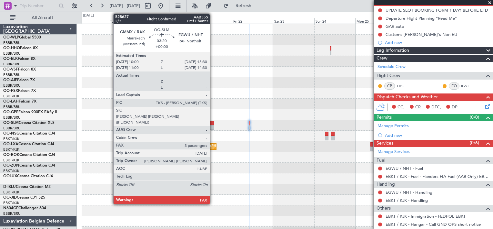
click at [213, 124] on div at bounding box center [211, 123] width 6 height 5
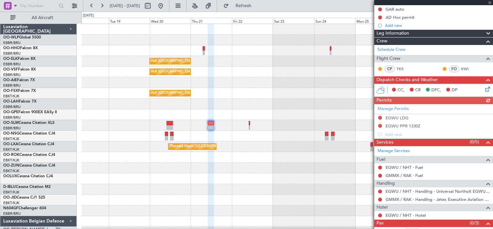
scroll to position [97, 0]
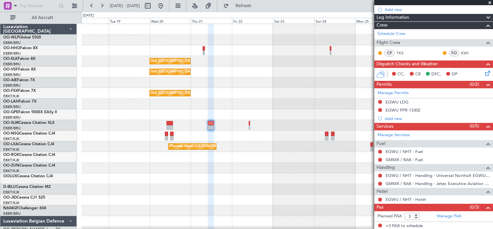
click at [248, 124] on div at bounding box center [287, 125] width 411 height 11
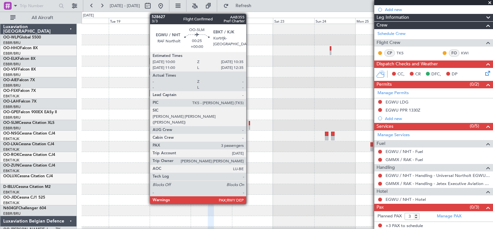
click at [249, 125] on div at bounding box center [249, 127] width 1 height 5
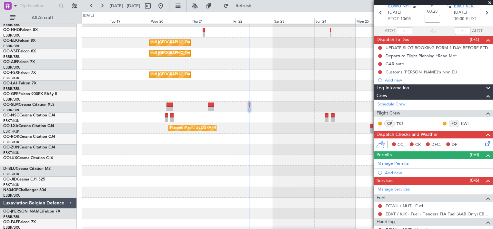
scroll to position [89, 0]
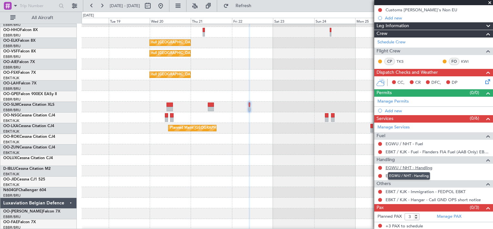
click at [415, 167] on link "EGWU / NHT - Handling" at bounding box center [409, 167] width 47 height 5
click at [259, 1] on button "Refresh" at bounding box center [239, 6] width 39 height 10
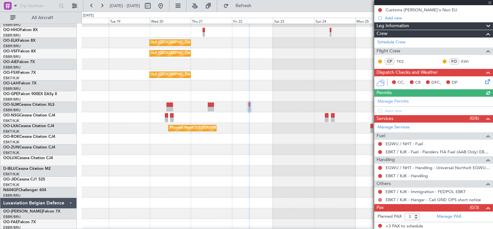
click at [381, 198] on button at bounding box center [380, 200] width 4 height 4
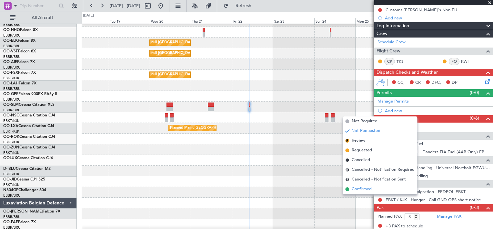
click at [363, 189] on span "Confirmed" at bounding box center [362, 189] width 20 height 6
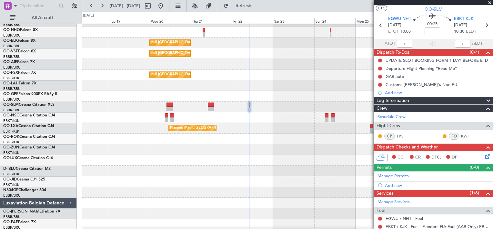
scroll to position [14, 0]
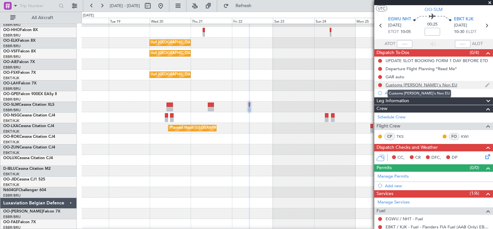
click at [406, 85] on div "Customs [PERSON_NAME]'s Non EU" at bounding box center [422, 84] width 72 height 5
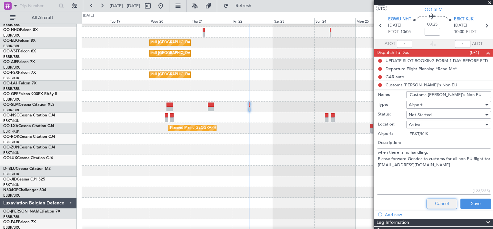
click at [447, 204] on button "Cancel" at bounding box center [442, 203] width 31 height 10
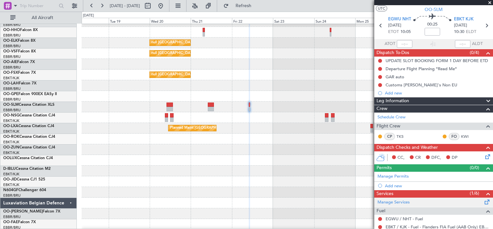
scroll to position [77, 0]
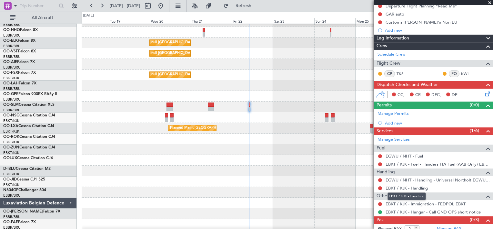
click at [425, 187] on link "EBKT / KJK - Handling" at bounding box center [407, 187] width 42 height 5
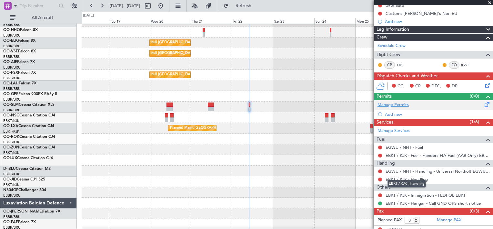
scroll to position [89, 0]
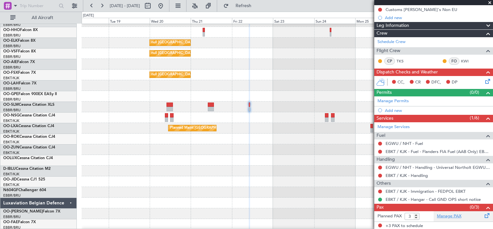
click at [437, 214] on link "Manage PAX" at bounding box center [449, 216] width 25 height 6
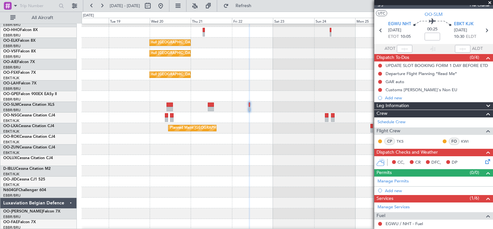
scroll to position [0, 0]
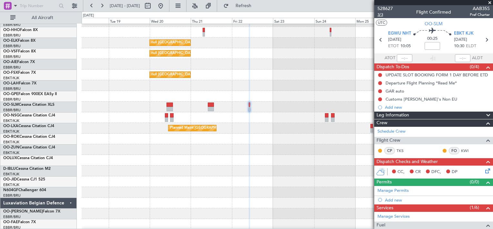
click at [382, 15] on span "3/3" at bounding box center [385, 14] width 15 height 5
click at [253, 4] on span "Refresh" at bounding box center [243, 6] width 27 height 5
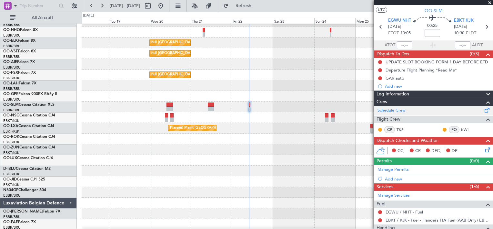
scroll to position [14, 0]
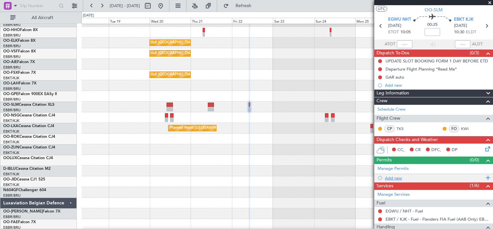
click at [400, 175] on div "Add new" at bounding box center [434, 177] width 99 height 5
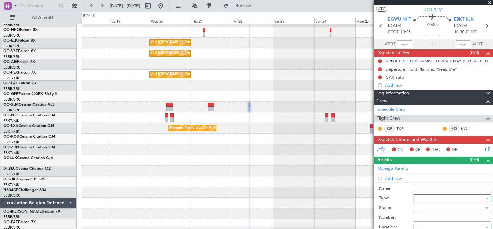
scroll to position [69, 0]
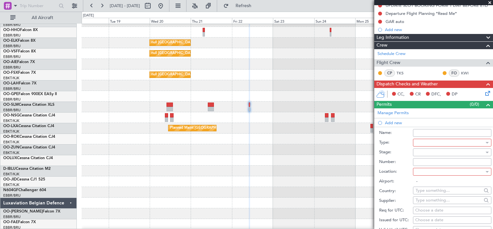
click at [455, 142] on div at bounding box center [450, 143] width 69 height 10
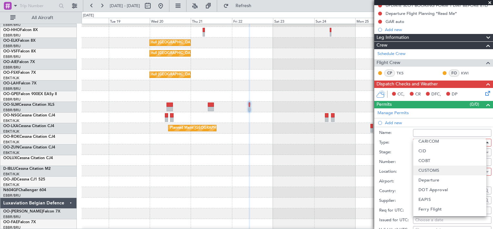
scroll to position [41, 0]
click at [447, 178] on mat-option "Departure" at bounding box center [450, 180] width 73 height 10
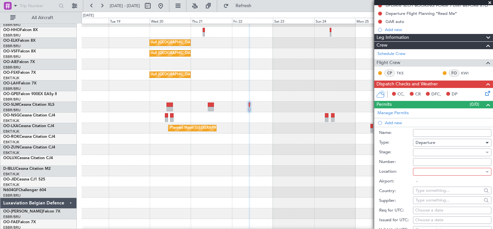
click at [448, 169] on div at bounding box center [450, 172] width 69 height 10
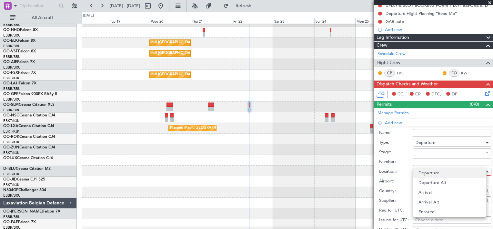
click at [444, 177] on mat-option "Departure" at bounding box center [450, 173] width 73 height 10
type input "EGWU / NHT"
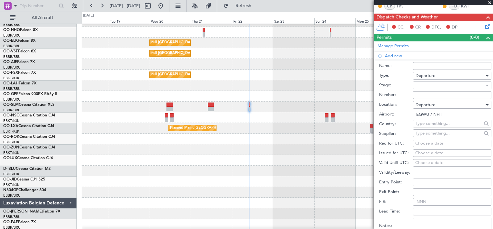
scroll to position [136, 0]
click at [431, 143] on div "Choose a date" at bounding box center [452, 143] width 74 height 6
select select "8"
select select "2025"
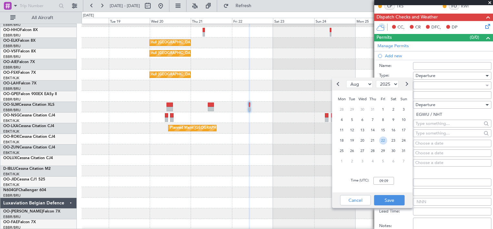
click at [385, 139] on span "22" at bounding box center [383, 140] width 8 height 8
click at [382, 179] on input "00:00" at bounding box center [384, 181] width 21 height 8
click at [385, 180] on input "10:00" at bounding box center [384, 181] width 21 height 8
type input "10:00"
click at [388, 198] on button "Save" at bounding box center [389, 200] width 31 height 10
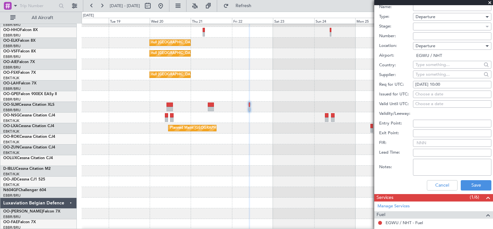
scroll to position [209, 0]
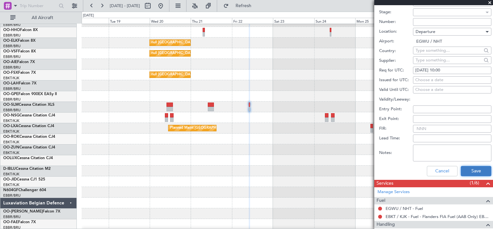
click at [464, 171] on button "Save" at bounding box center [476, 171] width 31 height 10
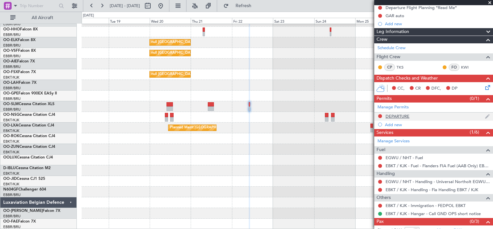
scroll to position [89, 0]
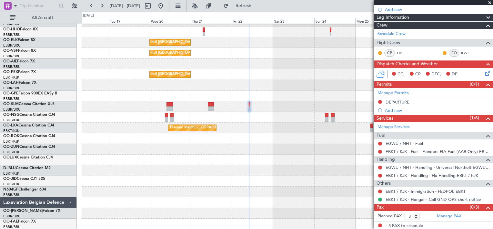
click at [485, 73] on icon at bounding box center [486, 71] width 5 height 5
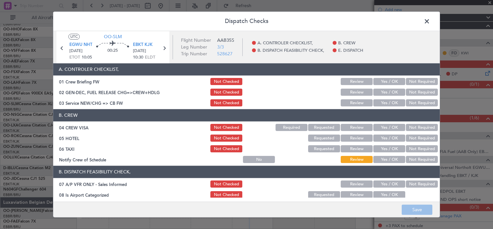
click at [377, 101] on button "Yes / OK" at bounding box center [390, 102] width 32 height 7
click at [384, 80] on button "Yes / OK" at bounding box center [390, 81] width 32 height 7
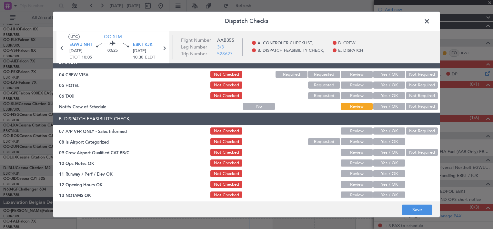
scroll to position [0, 0]
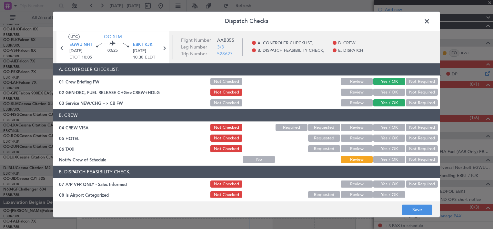
click at [385, 127] on button "Yes / OK" at bounding box center [390, 127] width 32 height 7
click at [385, 182] on button "Yes / OK" at bounding box center [390, 183] width 32 height 7
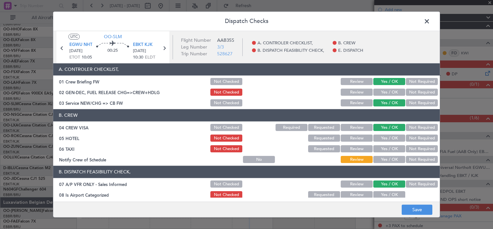
click at [385, 191] on button "Yes / OK" at bounding box center [390, 194] width 32 height 7
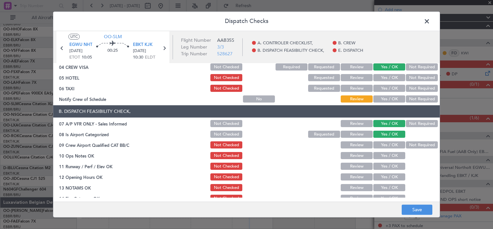
scroll to position [61, 0]
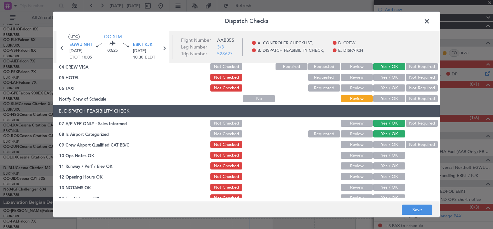
click at [379, 152] on button "Yes / OK" at bounding box center [390, 155] width 32 height 7
click at [382, 145] on button "Yes / OK" at bounding box center [390, 144] width 32 height 7
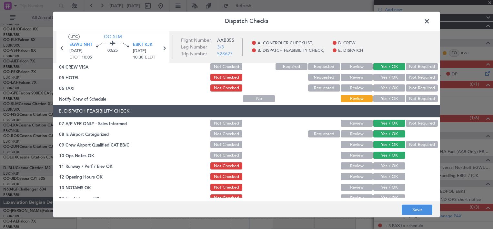
click at [380, 165] on button "Yes / OK" at bounding box center [390, 165] width 32 height 7
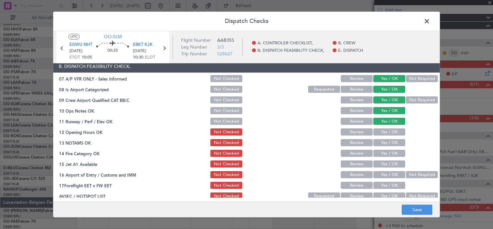
click at [383, 139] on button "Yes / OK" at bounding box center [390, 142] width 32 height 7
click at [383, 137] on section "B. DISPATCH FEASIBILITY CHECK, 07 A/P VFR ONLY - Sales Informed Not Checked Rev…" at bounding box center [246, 130] width 387 height 140
drag, startPoint x: 383, startPoint y: 137, endPoint x: 385, endPoint y: 130, distance: 6.9
click at [385, 130] on section "B. DISPATCH FEASIBILITY CHECK, 07 A/P VFR ONLY - Sales Informed Not Checked Rev…" at bounding box center [246, 130] width 387 height 140
click at [385, 130] on button "Yes / OK" at bounding box center [390, 131] width 32 height 7
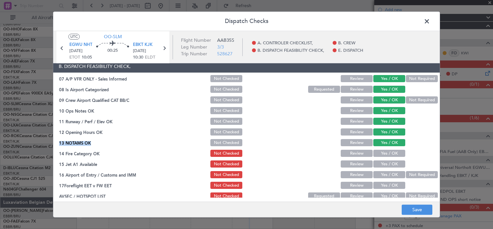
click at [384, 152] on button "Yes / OK" at bounding box center [390, 153] width 32 height 7
click at [384, 160] on button "Yes / OK" at bounding box center [390, 163] width 32 height 7
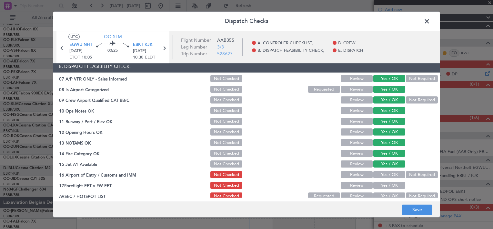
click at [382, 181] on div "Yes / OK" at bounding box center [389, 185] width 33 height 9
click at [382, 187] on button "Yes / OK" at bounding box center [390, 185] width 32 height 7
click at [386, 174] on button "Yes / OK" at bounding box center [390, 174] width 32 height 7
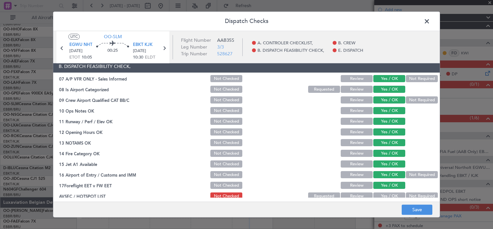
scroll to position [166, 0]
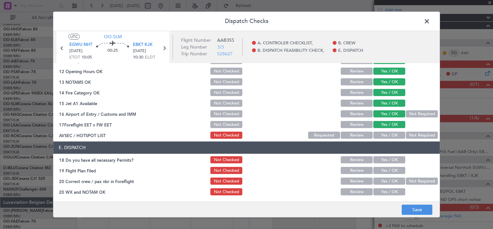
click at [385, 136] on button "Yes / OK" at bounding box center [390, 135] width 32 height 7
click at [418, 210] on button "Save" at bounding box center [417, 209] width 31 height 10
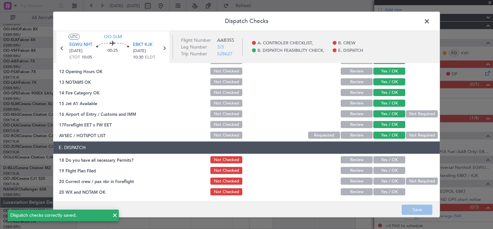
click at [430, 20] on span at bounding box center [430, 22] width 0 height 13
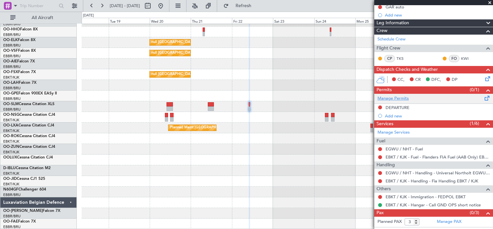
scroll to position [24, 0]
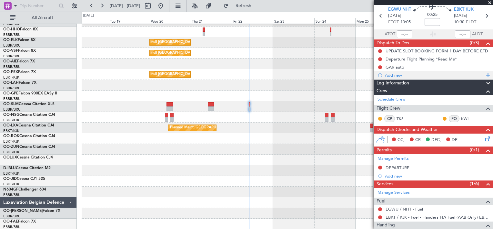
click at [395, 77] on div "Add new" at bounding box center [433, 75] width 119 height 8
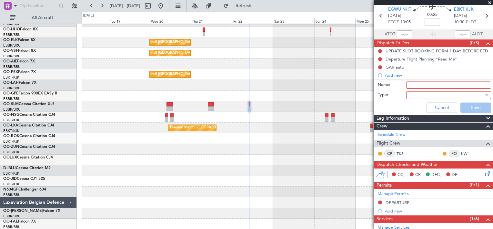
click at [407, 81] on input "Name:" at bounding box center [448, 84] width 85 height 7
type input "AD Hoc permit"
click at [426, 91] on div at bounding box center [446, 95] width 75 height 10
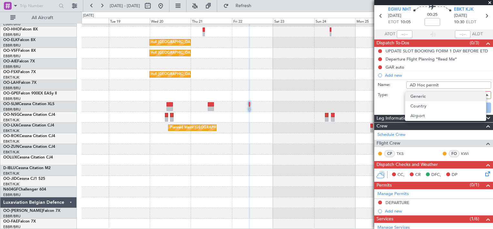
drag, startPoint x: 427, startPoint y: 104, endPoint x: 427, endPoint y: 98, distance: 5.8
click at [427, 98] on div "[GEOGRAPHIC_DATA]" at bounding box center [445, 106] width 81 height 30
click at [427, 98] on mat-option "Generic" at bounding box center [445, 96] width 81 height 10
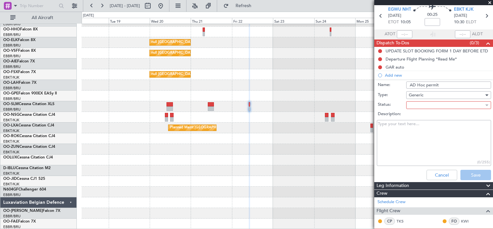
click at [438, 103] on div at bounding box center [446, 105] width 75 height 10
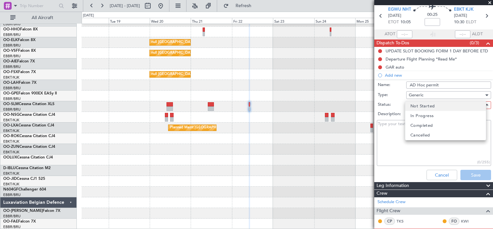
click at [434, 108] on span "Not Started" at bounding box center [423, 106] width 24 height 10
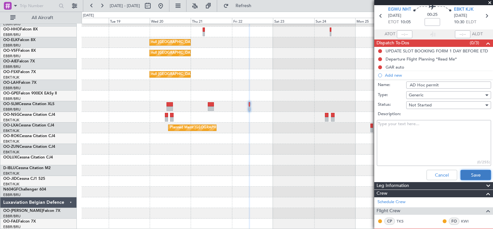
click at [468, 173] on button "Save" at bounding box center [476, 174] width 31 height 10
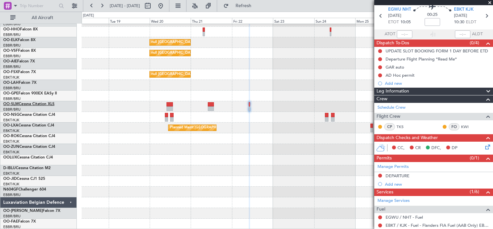
click at [31, 103] on link "OO-SLM Cessna Citation XLS" at bounding box center [28, 104] width 51 height 4
click at [38, 102] on link "OO-SLM Cessna Citation XLS" at bounding box center [28, 104] width 51 height 4
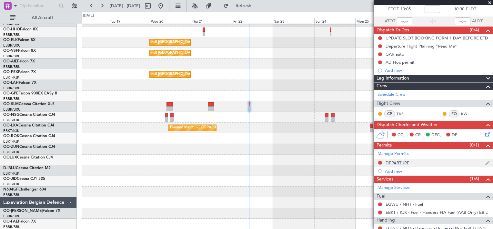
click at [400, 163] on div "DEPARTURE" at bounding box center [398, 162] width 24 height 5
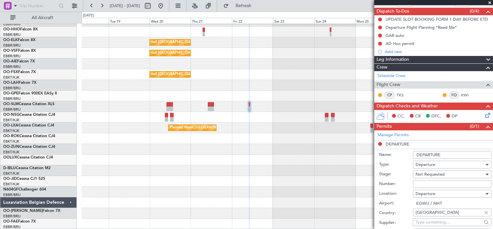
scroll to position [131, 0]
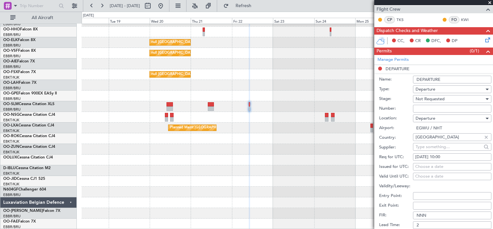
click at [380, 68] on li "DEPARTURE Name: DEPARTURE Type: Departure Stage: Not Requested Number: Location…" at bounding box center [433, 165] width 119 height 201
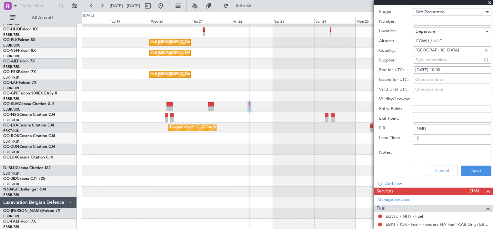
scroll to position [218, 0]
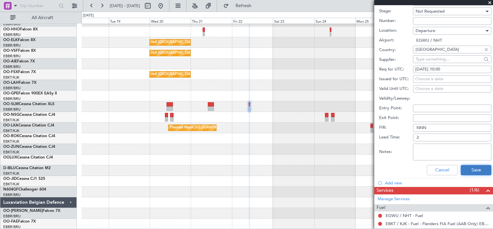
click at [470, 171] on button "Save" at bounding box center [476, 170] width 31 height 10
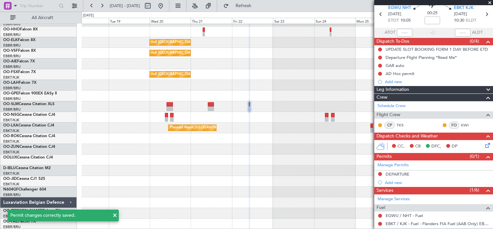
scroll to position [47, 0]
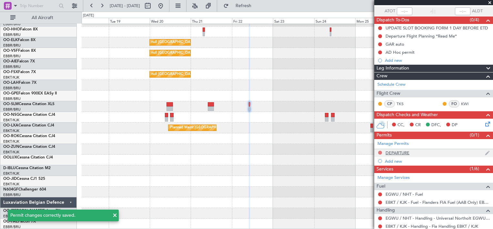
click at [380, 151] on button at bounding box center [380, 152] width 4 height 4
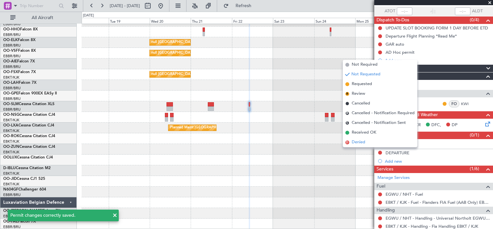
click at [371, 139] on li "D Denied" at bounding box center [380, 142] width 75 height 10
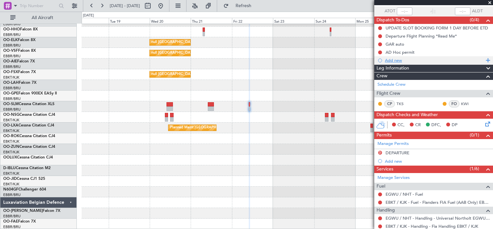
click at [393, 60] on div "Add new" at bounding box center [434, 59] width 99 height 5
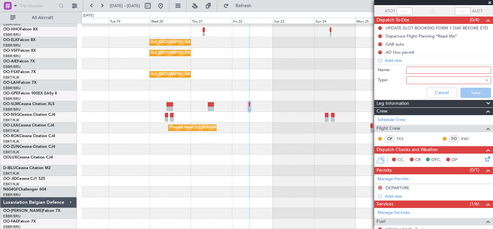
click at [411, 69] on input "Name:" at bounding box center [448, 70] width 85 height 7
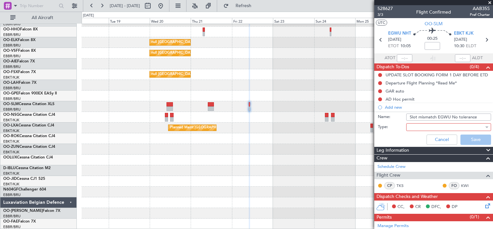
type input "Slot mismatch EGWU No tolerance"
click at [455, 123] on div at bounding box center [446, 127] width 75 height 10
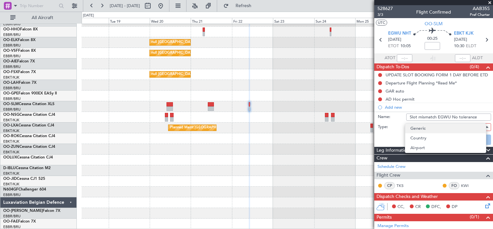
click at [449, 129] on mat-option "Generic" at bounding box center [445, 128] width 81 height 10
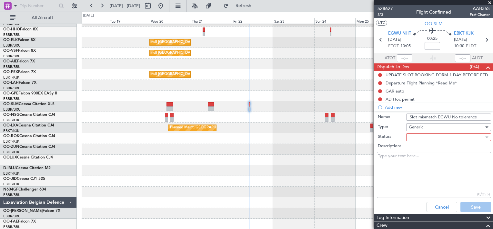
click at [405, 167] on textarea "Description:" at bounding box center [434, 175] width 114 height 46
type textarea "Sales Informed EGLF Back-up"
click at [459, 134] on div at bounding box center [446, 137] width 75 height 10
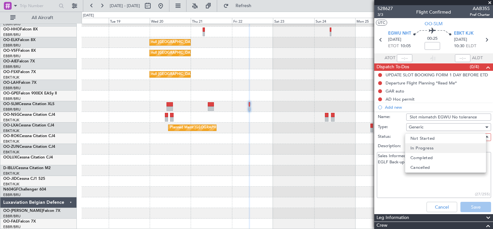
click at [443, 150] on mat-option "In Progress" at bounding box center [445, 148] width 81 height 10
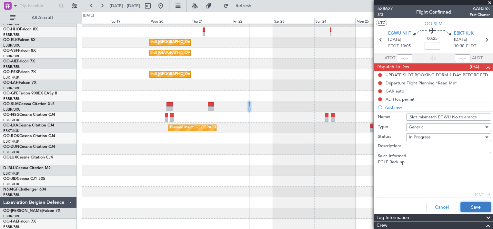
click at [461, 208] on button "Save" at bounding box center [476, 206] width 31 height 10
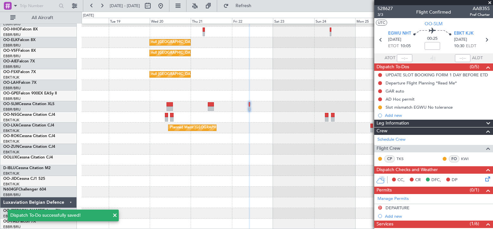
scroll to position [48, 0]
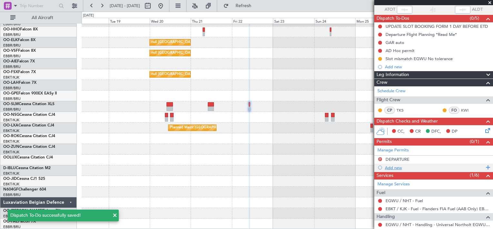
click at [399, 165] on div "Add new" at bounding box center [434, 167] width 99 height 5
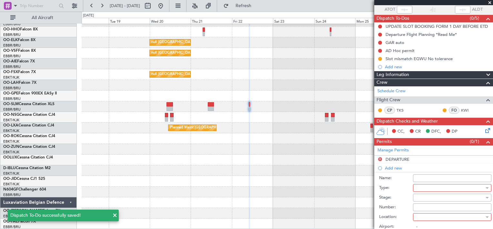
click at [430, 186] on div at bounding box center [450, 188] width 69 height 10
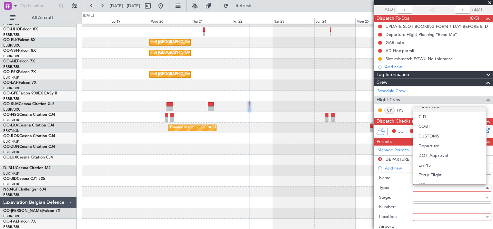
scroll to position [60, 0]
click at [437, 130] on span "Departure" at bounding box center [429, 129] width 21 height 10
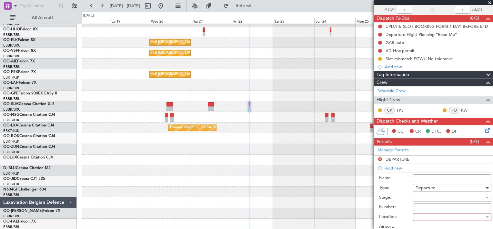
scroll to position [95, 0]
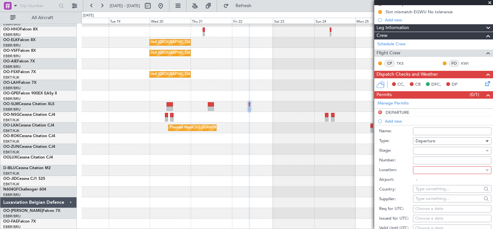
click at [442, 167] on div at bounding box center [450, 170] width 69 height 10
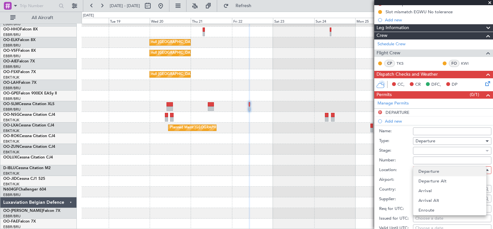
click at [439, 174] on mat-option "Departure" at bounding box center [450, 171] width 73 height 10
type input "EGWU / NHT"
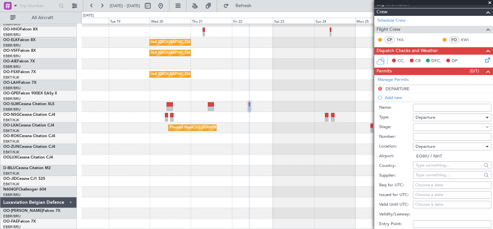
scroll to position [119, 0]
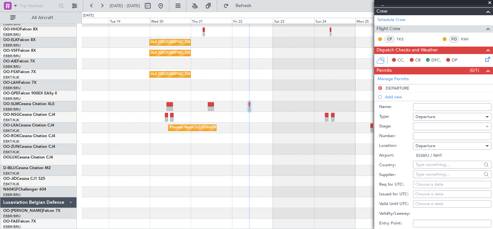
click at [450, 182] on div "Choose a date" at bounding box center [452, 184] width 74 height 6
select select "8"
select select "2025"
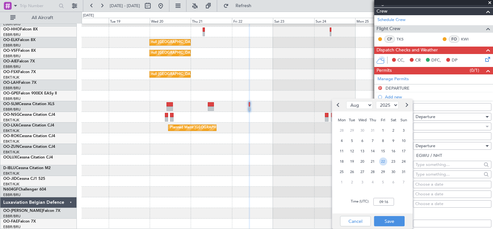
click at [384, 160] on span "22" at bounding box center [383, 161] width 8 height 8
click at [385, 203] on input "00:00" at bounding box center [384, 202] width 21 height 8
type input "10:45"
click at [397, 221] on button "Save" at bounding box center [389, 221] width 31 height 10
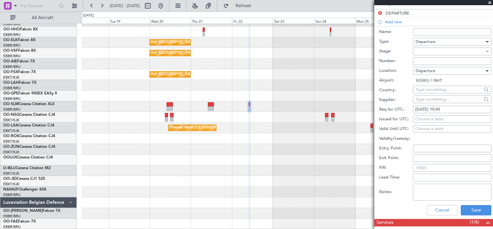
scroll to position [179, 0]
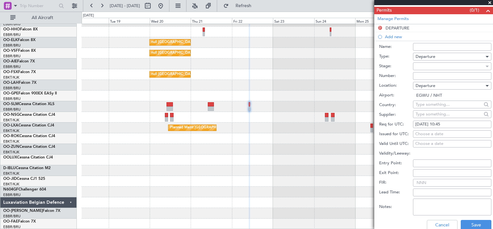
click at [447, 64] on div at bounding box center [450, 66] width 69 height 10
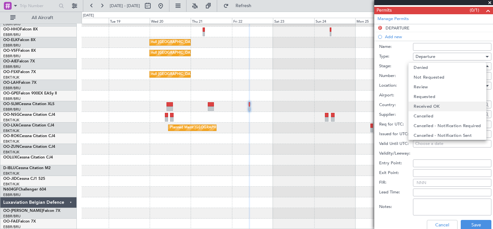
click at [438, 105] on mat-option "Received OK" at bounding box center [447, 106] width 77 height 10
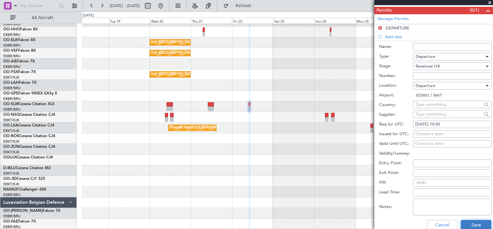
click at [466, 224] on button "Save" at bounding box center [476, 225] width 31 height 10
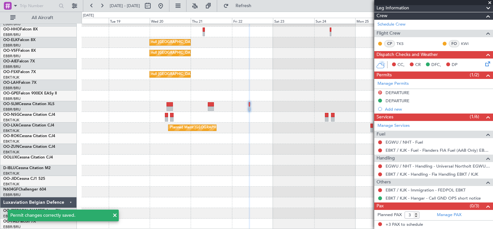
scroll to position [114, 0]
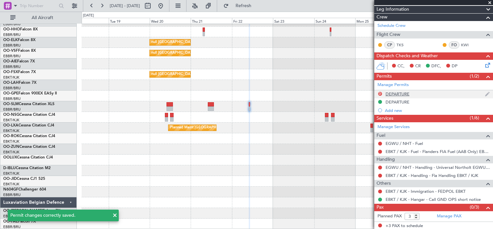
click at [485, 94] on img at bounding box center [487, 94] width 5 height 6
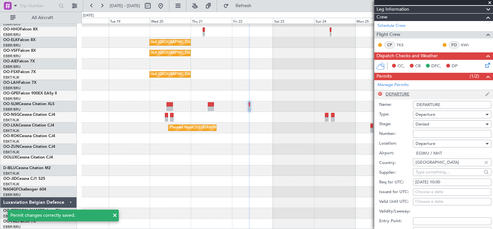
scroll to position [179, 0]
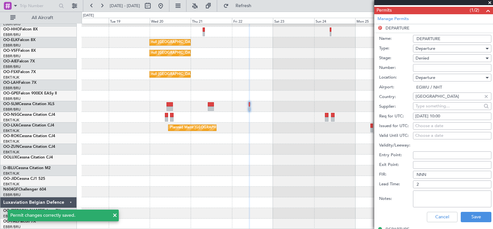
click at [443, 39] on input "DEPARTURE" at bounding box center [452, 39] width 78 height 8
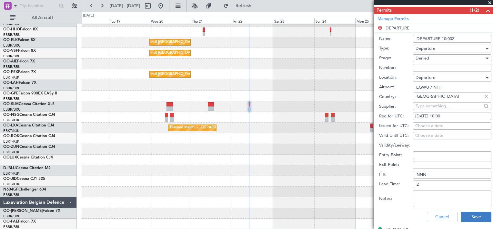
type input "DEPARTURE 10:00Z"
click at [471, 211] on button "Save" at bounding box center [476, 216] width 31 height 10
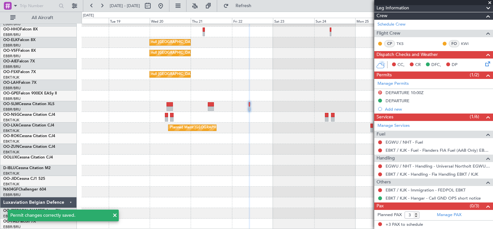
scroll to position [114, 0]
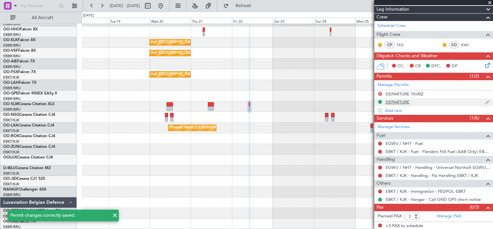
click at [485, 100] on img at bounding box center [487, 102] width 5 height 6
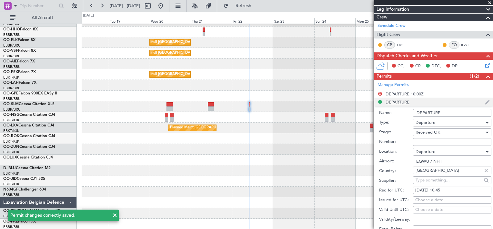
scroll to position [179, 0]
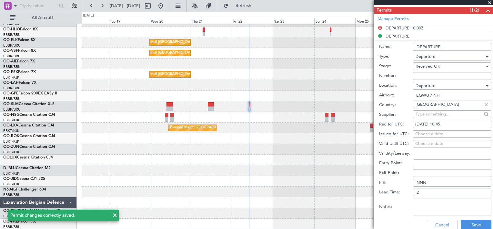
click at [445, 46] on input "DEPARTURE" at bounding box center [452, 47] width 78 height 8
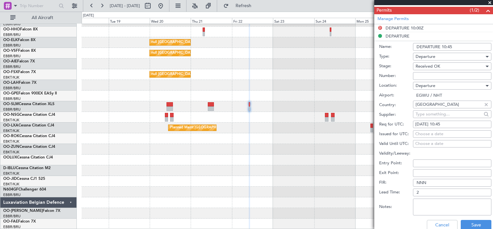
type input "DEPARTURE 10:45Z"
click at [478, 222] on button "Save" at bounding box center [476, 225] width 31 height 10
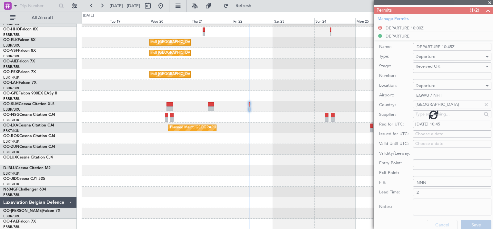
scroll to position [114, 0]
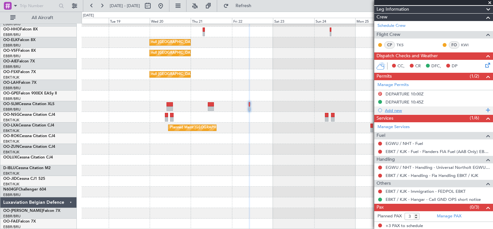
click at [400, 110] on div "Add new" at bounding box center [434, 110] width 99 height 5
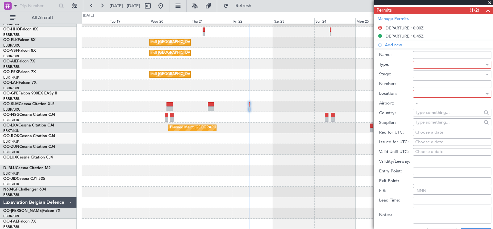
click at [433, 67] on div at bounding box center [450, 65] width 69 height 10
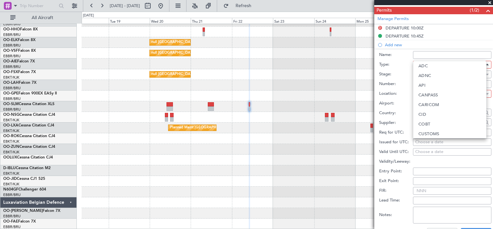
click at [433, 54] on div at bounding box center [246, 114] width 493 height 229
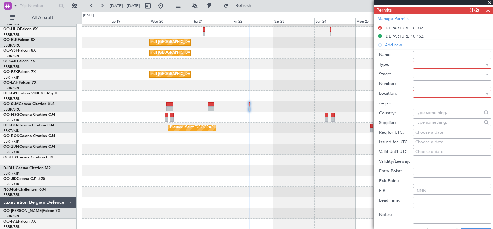
click at [433, 61] on div at bounding box center [450, 65] width 69 height 10
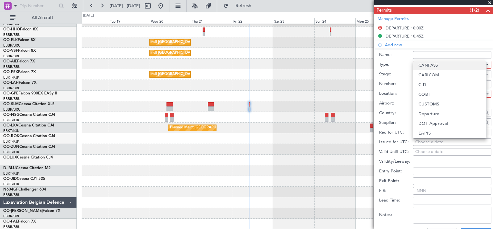
scroll to position [62, 0]
click at [436, 79] on span "Departure" at bounding box center [429, 82] width 21 height 10
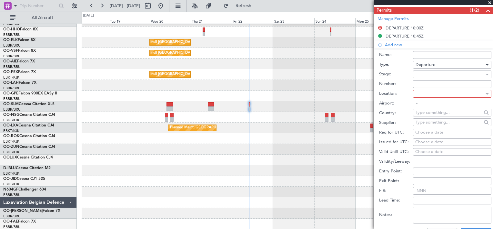
click at [439, 71] on div at bounding box center [450, 74] width 69 height 10
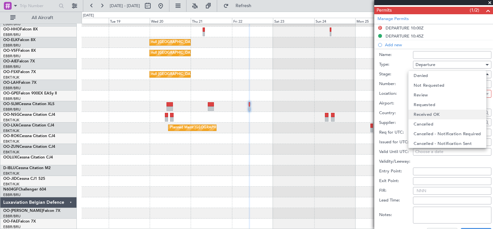
click at [427, 118] on span "Received OK" at bounding box center [427, 114] width 26 height 10
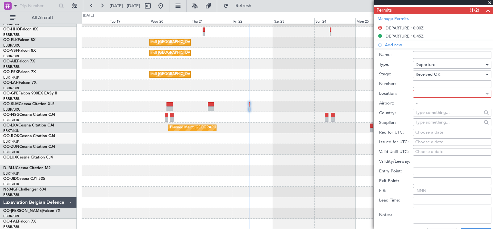
click at [444, 94] on div at bounding box center [450, 94] width 69 height 10
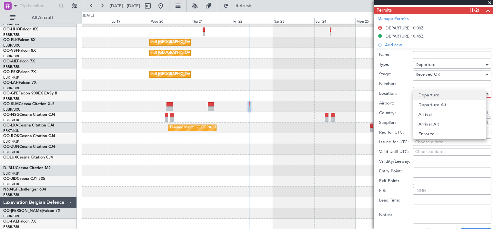
click at [440, 96] on mat-option "Departure" at bounding box center [450, 95] width 73 height 10
type input "EGWU / NHT"
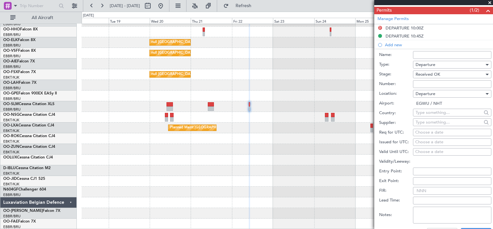
click at [437, 131] on div "Choose a date" at bounding box center [452, 132] width 74 height 6
select select "8"
select select "2025"
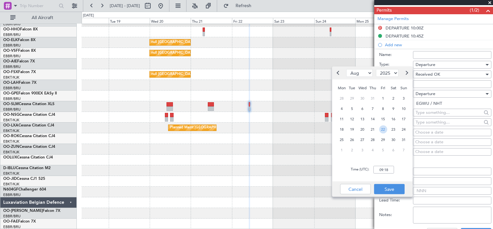
click at [382, 130] on span "22" at bounding box center [383, 129] width 8 height 8
click at [384, 165] on div "Time (UTC): 00:00" at bounding box center [372, 169] width 81 height 23
click at [384, 169] on input "00:00" at bounding box center [384, 170] width 21 height 8
type input "10:00"
click at [393, 189] on button "Save" at bounding box center [389, 189] width 31 height 10
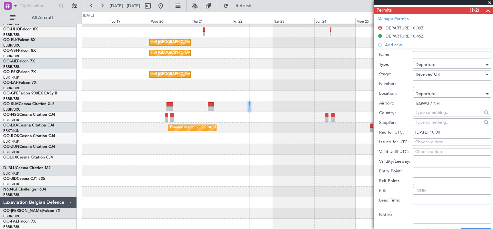
scroll to position [196, 0]
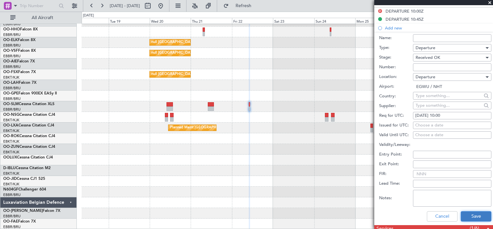
click at [463, 212] on button "Save" at bounding box center [476, 216] width 31 height 10
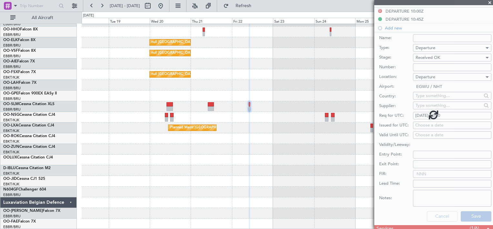
scroll to position [122, 0]
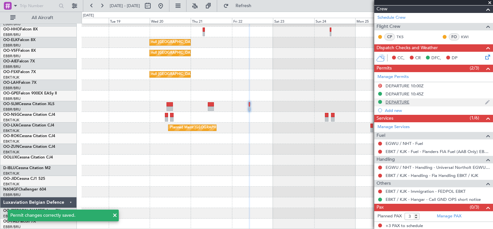
click at [485, 101] on img at bounding box center [487, 102] width 5 height 6
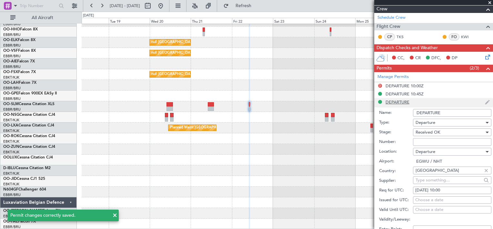
scroll to position [196, 0]
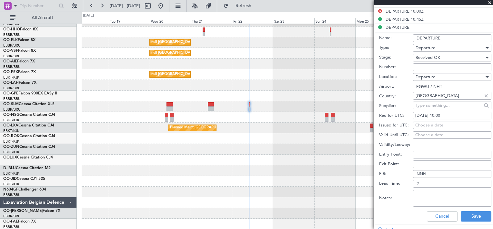
click at [443, 37] on input "DEPARTURE" at bounding box center [452, 38] width 78 height 8
type input "DEPARTURE EGLF 10:00Z"
click at [473, 218] on button "Save" at bounding box center [476, 216] width 31 height 10
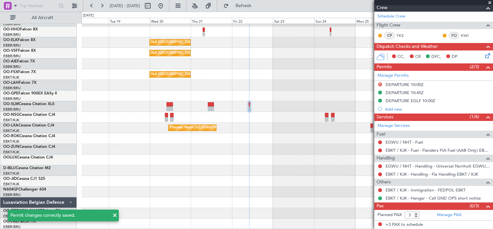
scroll to position [122, 0]
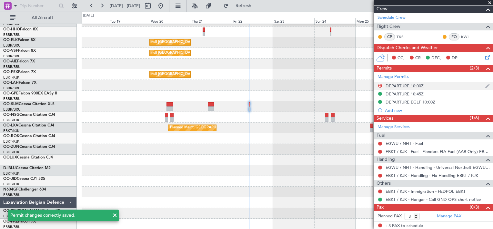
click at [485, 85] on img at bounding box center [487, 86] width 5 height 6
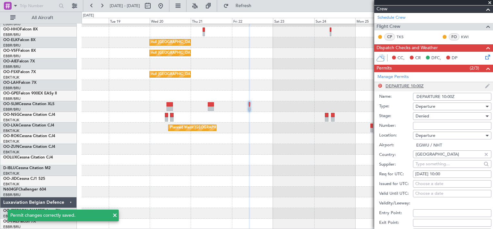
scroll to position [196, 0]
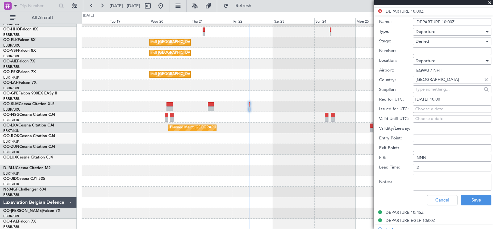
click at [439, 20] on input "DEPARTURE 10:00Z" at bounding box center [452, 22] width 78 height 8
type input "DEPARTURE EGWU 10:00Z"
click at [472, 195] on button "Save" at bounding box center [476, 200] width 31 height 10
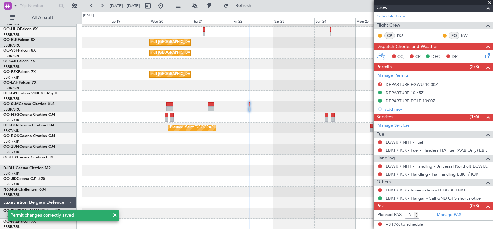
scroll to position [122, 0]
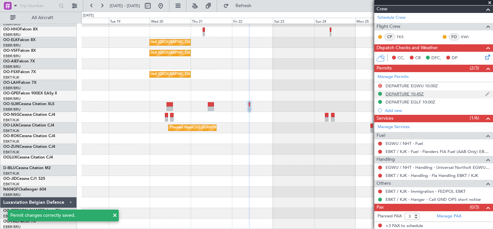
click at [485, 93] on img at bounding box center [487, 94] width 5 height 6
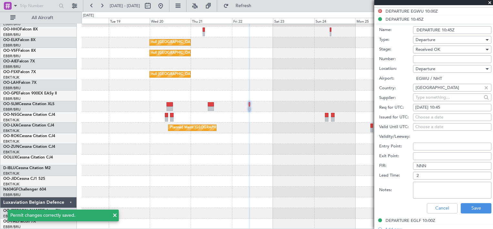
click at [440, 29] on input "DEPARTURE 10:45Z" at bounding box center [452, 30] width 78 height 8
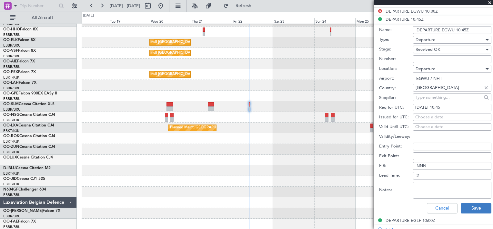
type input "DEPARTURE EGWU 10:45Z"
click at [476, 204] on button "Save" at bounding box center [476, 208] width 31 height 10
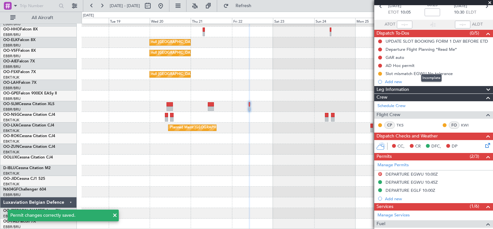
scroll to position [33, 0]
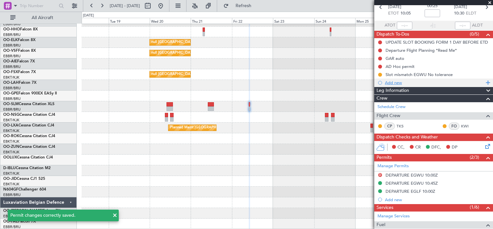
click at [400, 82] on div "Add new" at bounding box center [434, 82] width 99 height 5
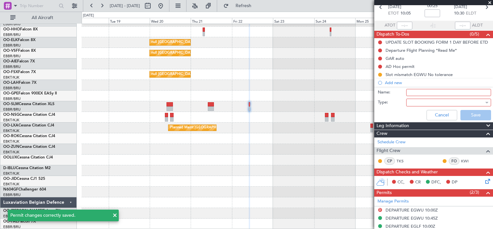
click at [417, 91] on input "Name:" at bounding box center [448, 92] width 85 height 7
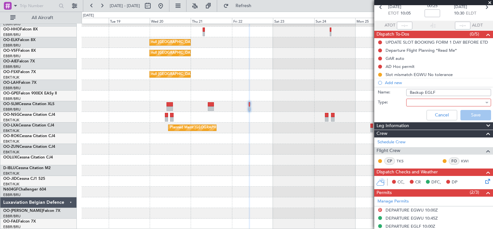
type input "Backup EGLF"
click at [456, 107] on div "Cancel Save" at bounding box center [432, 114] width 122 height 15
click at [456, 104] on div at bounding box center [446, 102] width 75 height 10
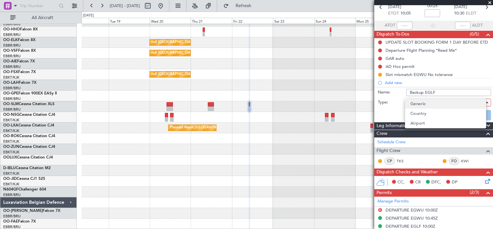
click at [443, 107] on mat-option "Generic" at bounding box center [445, 104] width 81 height 10
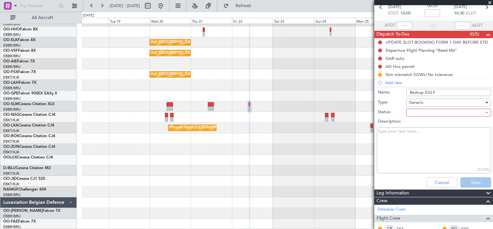
click at [457, 110] on div at bounding box center [446, 113] width 75 height 10
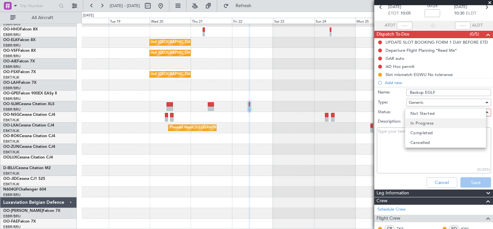
click at [451, 124] on mat-option "In Progress" at bounding box center [445, 123] width 81 height 10
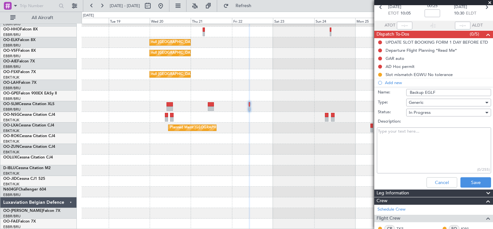
click at [433, 155] on textarea "Description:" at bounding box center [434, 150] width 114 height 46
type textarea "S"
type textarea "EGLF Backup"
click at [470, 181] on button "Save" at bounding box center [476, 182] width 31 height 10
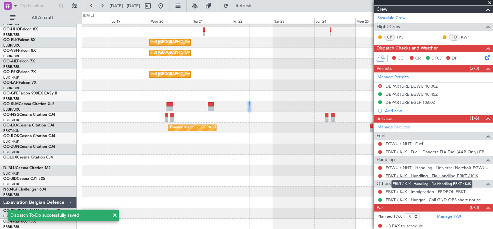
scroll to position [130, 0]
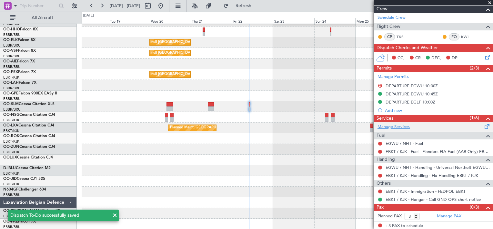
click at [394, 124] on link "Manage Services" at bounding box center [394, 127] width 32 height 6
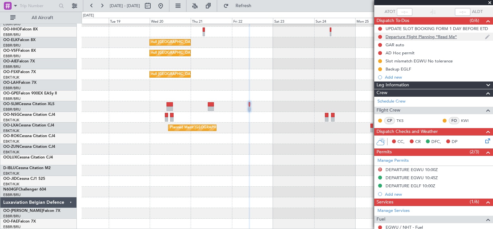
scroll to position [46, 0]
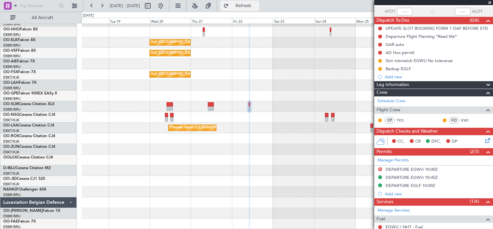
click at [251, 6] on button "Refresh" at bounding box center [239, 6] width 39 height 10
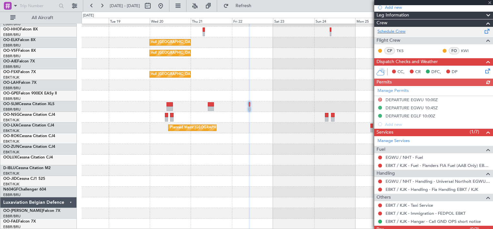
scroll to position [138, 0]
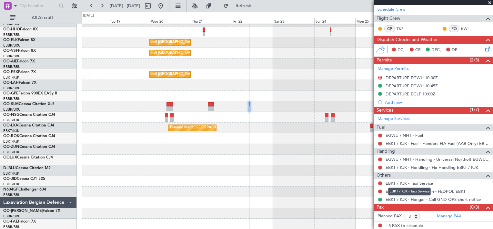
click at [419, 181] on link "EBKT / KJK - Taxi Service" at bounding box center [409, 182] width 47 height 5
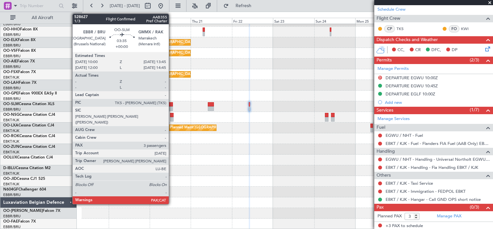
click at [172, 106] on div at bounding box center [170, 108] width 6 height 5
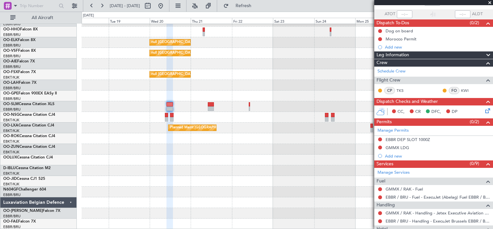
scroll to position [99, 0]
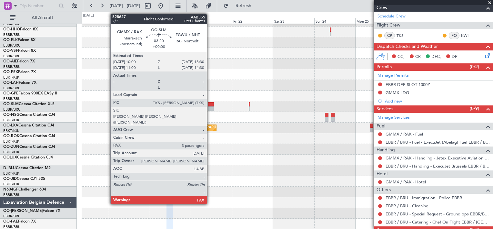
click at [210, 106] on div at bounding box center [211, 108] width 6 height 5
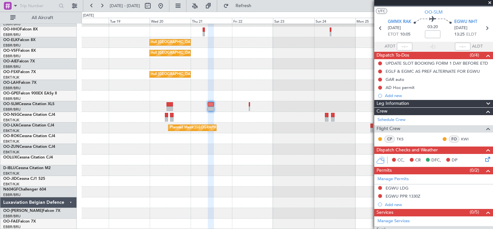
scroll to position [26, 0]
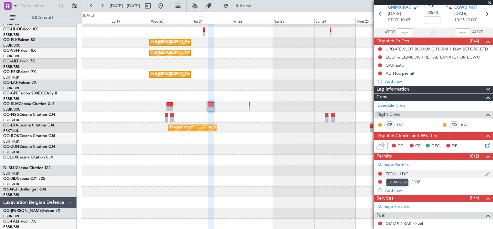
click at [407, 175] on div "EGWU LDG" at bounding box center [397, 173] width 23 height 5
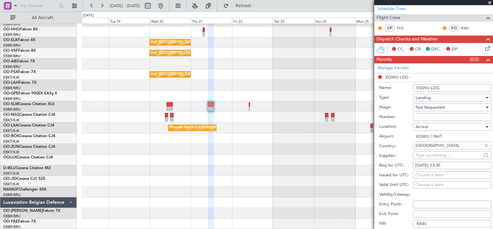
scroll to position [290, 0]
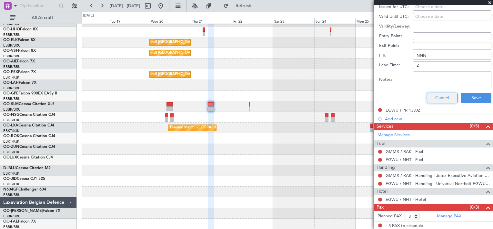
click at [447, 96] on button "Cancel" at bounding box center [442, 98] width 31 height 10
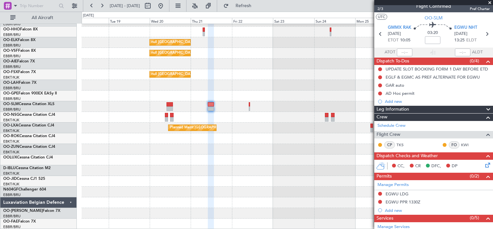
scroll to position [0, 0]
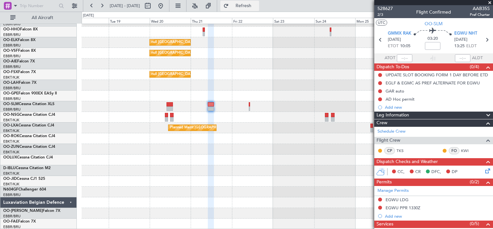
click at [257, 8] on button "Refresh" at bounding box center [239, 6] width 39 height 10
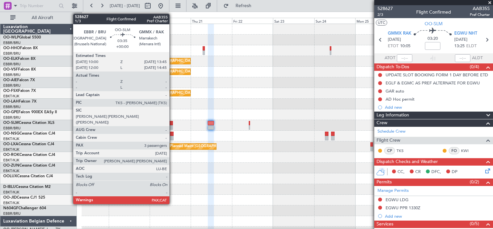
click at [172, 121] on div at bounding box center [170, 123] width 6 height 5
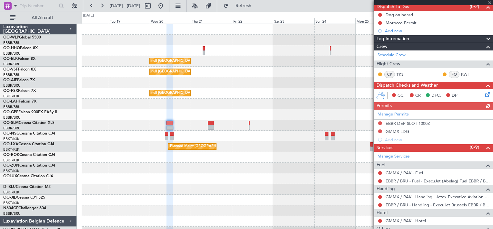
scroll to position [79, 0]
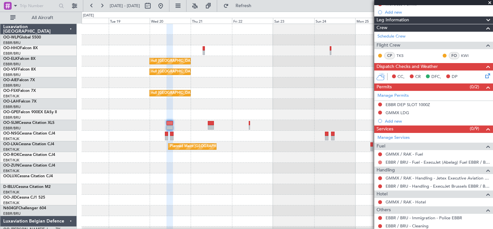
click at [381, 161] on button at bounding box center [380, 162] width 4 height 4
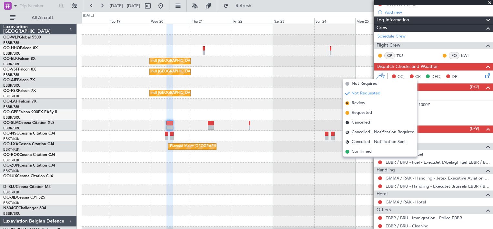
click at [360, 204] on div "Planned Maint Kortrijk-[GEOGRAPHIC_DATA]" at bounding box center [287, 199] width 411 height 11
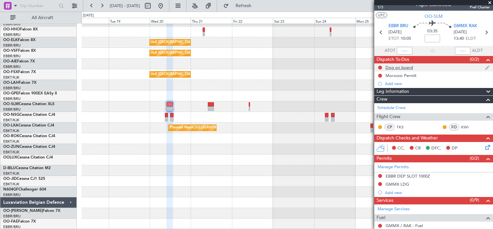
scroll to position [0, 0]
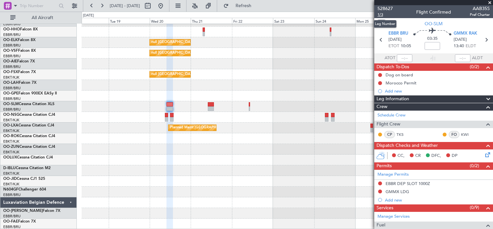
click at [383, 16] on span "1/3" at bounding box center [385, 14] width 15 height 5
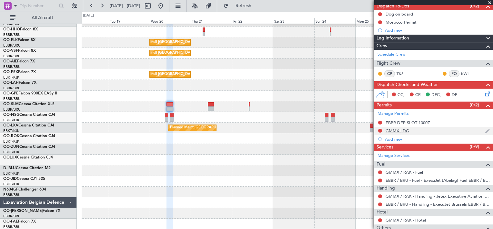
scroll to position [88, 0]
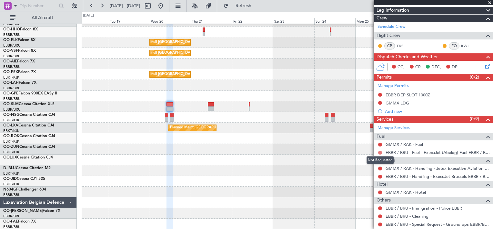
click at [381, 151] on button at bounding box center [380, 152] width 4 height 4
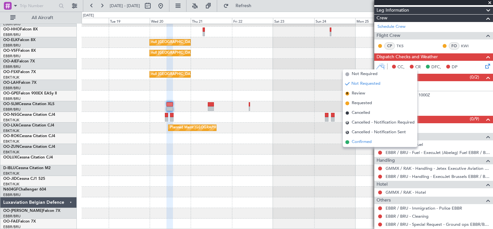
click at [368, 140] on span "Confirmed" at bounding box center [362, 142] width 20 height 6
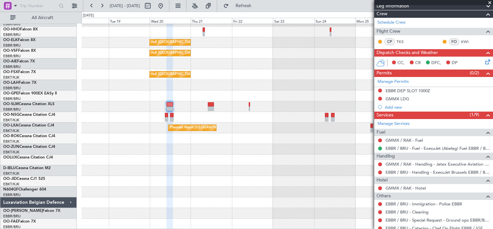
scroll to position [104, 0]
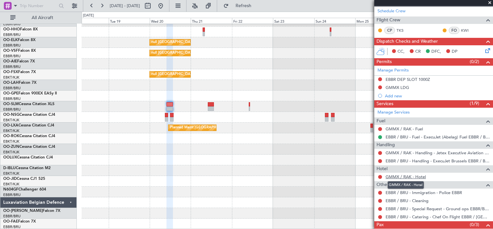
click at [420, 175] on link "GMMX / RAK - Hotel" at bounding box center [406, 176] width 40 height 5
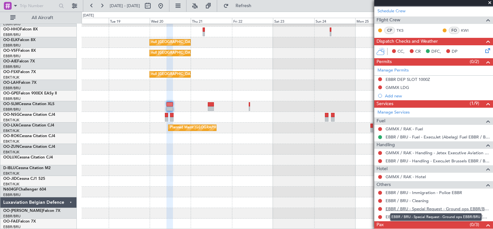
click at [434, 208] on link "EBBR / BRU - Special Request - Ground ops EBBR/BRU" at bounding box center [438, 208] width 104 height 5
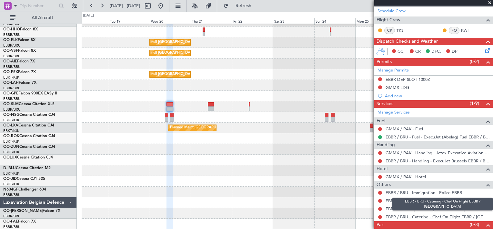
click at [447, 215] on link "EBBR / BRU - Catering - Chef On Flight EBBR / [GEOGRAPHIC_DATA]" at bounding box center [438, 216] width 104 height 5
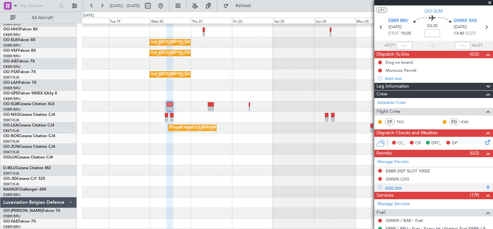
scroll to position [121, 0]
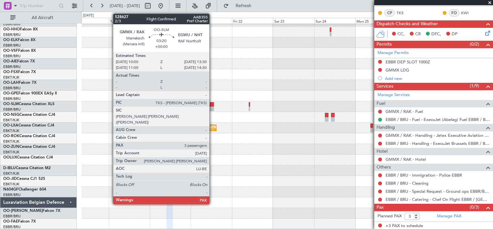
click at [212, 107] on div at bounding box center [211, 108] width 6 height 5
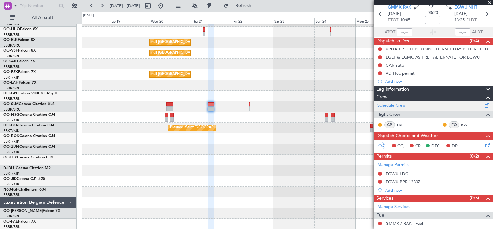
scroll to position [26, 0]
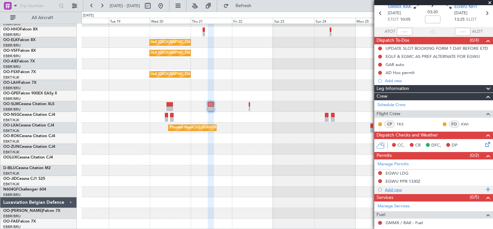
click at [394, 189] on div "Add new" at bounding box center [434, 189] width 99 height 5
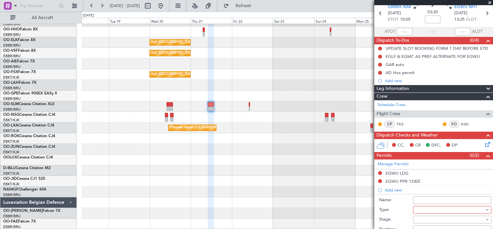
scroll to position [161, 0]
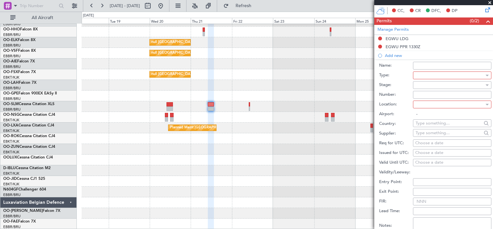
click at [463, 72] on div at bounding box center [450, 75] width 69 height 10
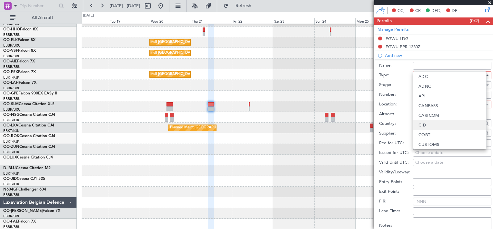
scroll to position [27, 0]
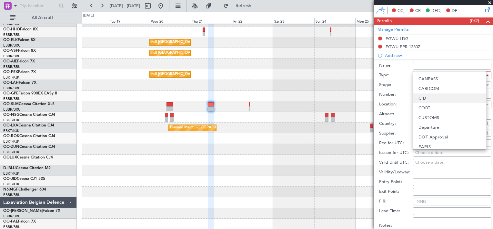
click at [445, 123] on mat-option "Departure" at bounding box center [450, 127] width 73 height 10
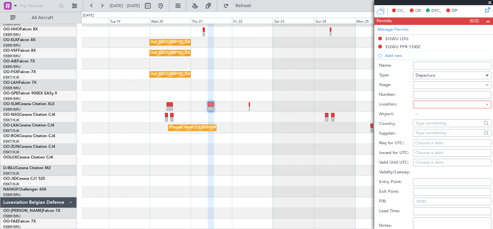
click at [433, 144] on div "Choose a date" at bounding box center [452, 143] width 74 height 6
select select "8"
select select "2025"
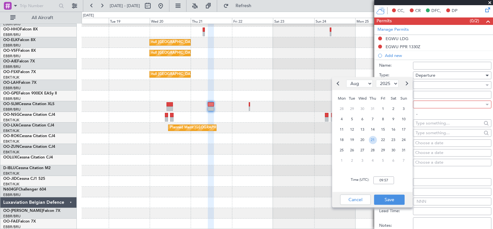
click at [375, 140] on span "21" at bounding box center [373, 140] width 8 height 8
click at [382, 179] on input "00:00" at bounding box center [384, 180] width 21 height 8
type input "10:00"
click at [396, 200] on button "Save" at bounding box center [389, 199] width 31 height 10
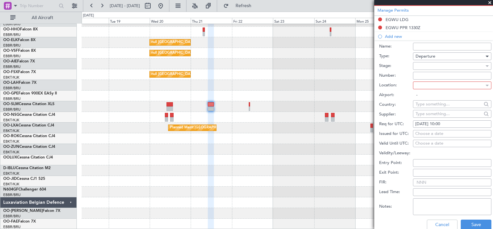
scroll to position [180, 0]
click at [451, 83] on div at bounding box center [450, 85] width 69 height 10
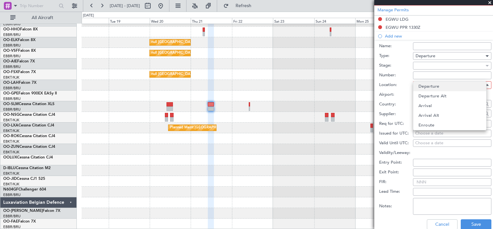
click at [438, 89] on span "Departure" at bounding box center [429, 86] width 21 height 10
type input "GMMX / RAK"
click at [470, 220] on button "Save" at bounding box center [476, 224] width 31 height 10
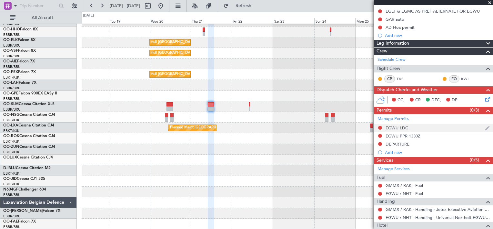
scroll to position [71, 0]
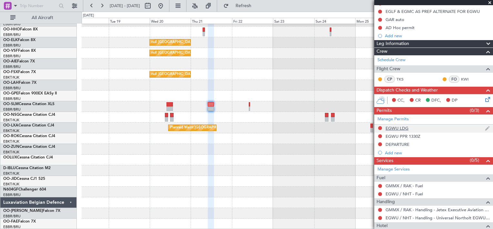
click at [485, 129] on img at bounding box center [487, 128] width 5 height 6
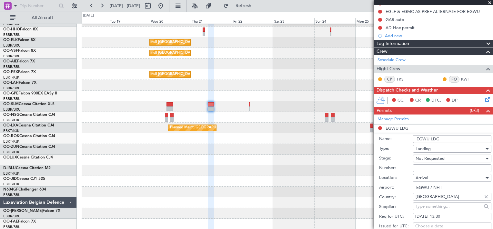
click at [442, 140] on input "EGWU LDG" at bounding box center [452, 139] width 78 height 8
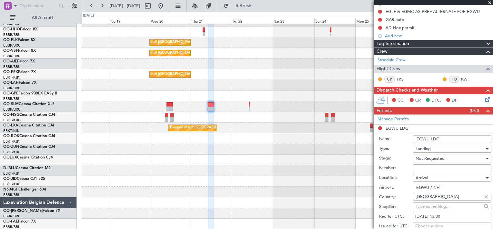
click at [442, 140] on input "EGWU LDG" at bounding box center [452, 139] width 78 height 8
type input "UK AD HOC PERMIT"
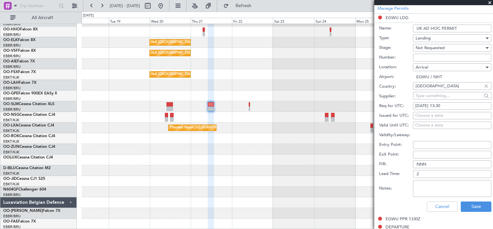
scroll to position [182, 0]
click at [467, 204] on button "Save" at bounding box center [476, 206] width 31 height 10
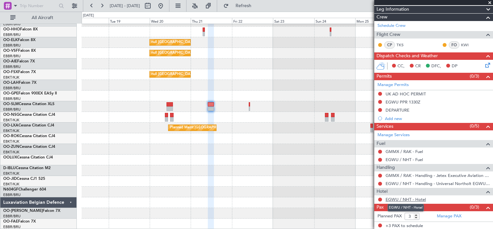
click at [417, 196] on link "EGWU / NHT - Hotel" at bounding box center [406, 198] width 40 height 5
click at [484, 66] on icon at bounding box center [486, 63] width 5 height 5
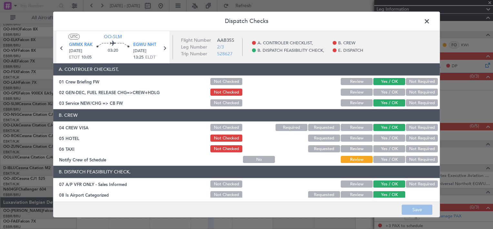
scroll to position [0, 0]
click at [223, 80] on button "Not Checked" at bounding box center [226, 81] width 32 height 7
click at [395, 159] on button "Yes / OK" at bounding box center [390, 159] width 32 height 7
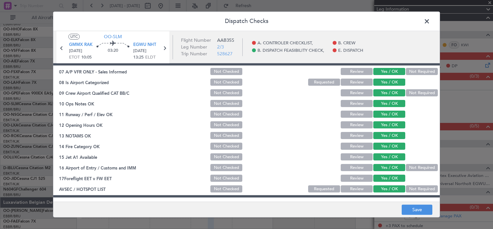
scroll to position [112, 0]
click at [426, 71] on button "Not Required" at bounding box center [422, 71] width 32 height 7
click at [430, 22] on span at bounding box center [430, 22] width 0 height 13
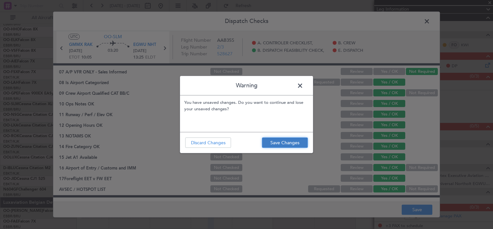
click at [285, 140] on button "Save Changes" at bounding box center [285, 142] width 46 height 10
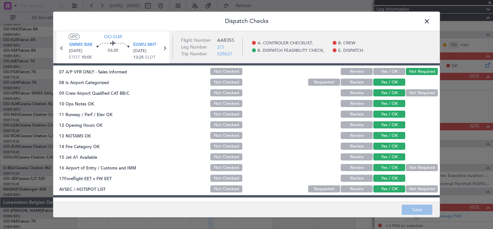
click at [430, 21] on span at bounding box center [430, 22] width 0 height 13
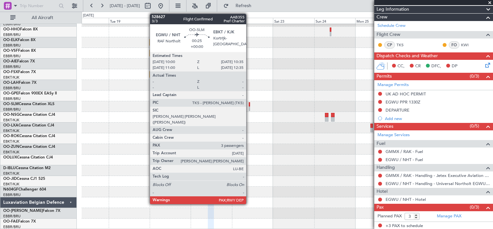
click at [249, 108] on div at bounding box center [249, 108] width 1 height 5
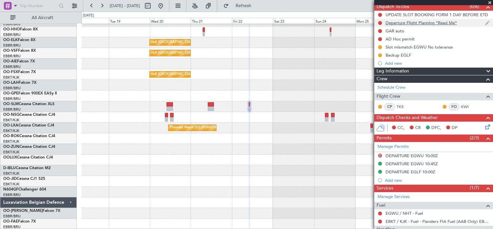
scroll to position [5, 0]
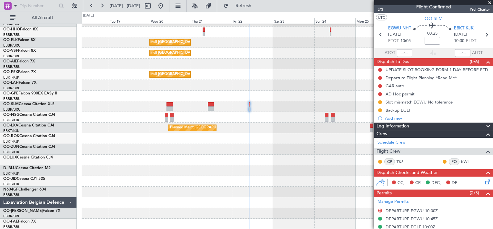
click at [383, 11] on span "3/3" at bounding box center [385, 9] width 15 height 5
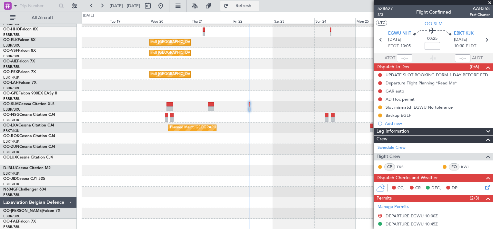
click at [257, 5] on span "Refresh" at bounding box center [243, 6] width 27 height 5
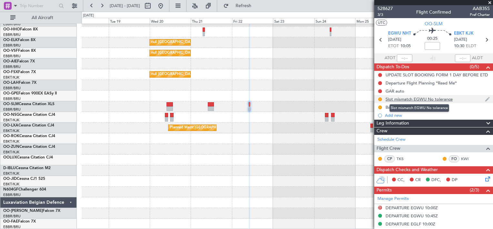
click at [428, 99] on div "Slot mismatch EGWU No tolerance" at bounding box center [419, 98] width 67 height 5
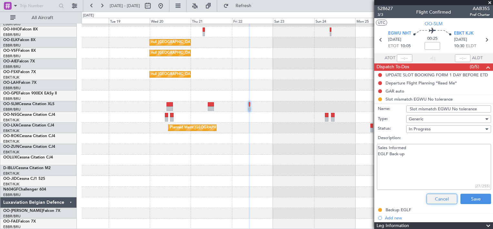
click at [441, 198] on button "Cancel" at bounding box center [442, 198] width 31 height 10
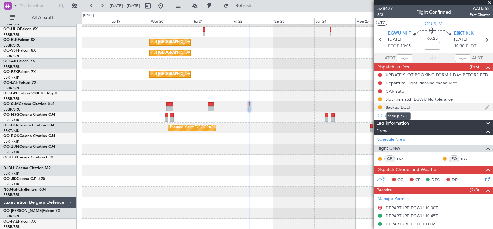
click at [399, 106] on div "Backup EGLF" at bounding box center [399, 106] width 26 height 5
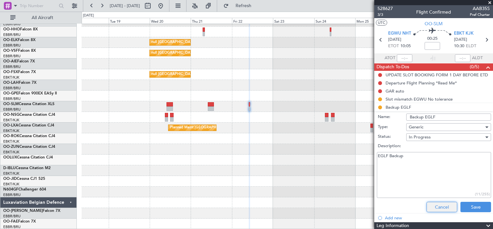
click at [436, 204] on button "Cancel" at bounding box center [442, 206] width 31 height 10
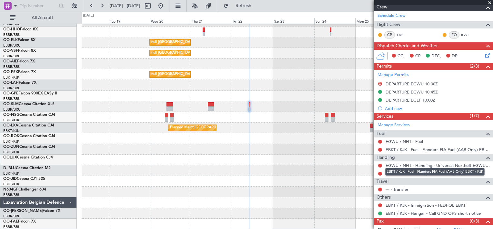
scroll to position [124, 0]
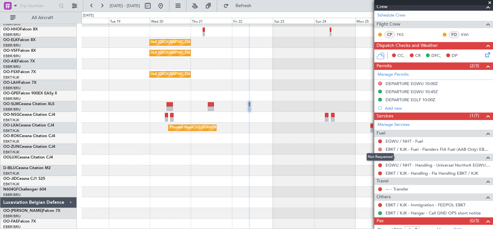
click at [381, 148] on button at bounding box center [380, 149] width 4 height 4
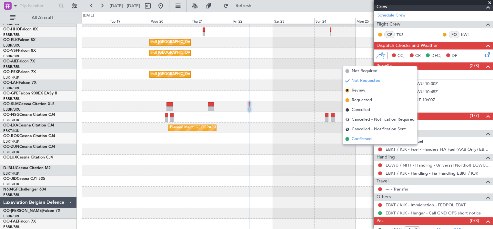
click at [376, 139] on li "Confirmed" at bounding box center [380, 139] width 75 height 10
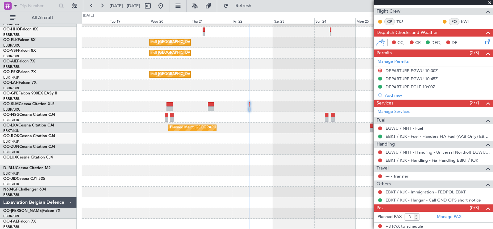
scroll to position [138, 0]
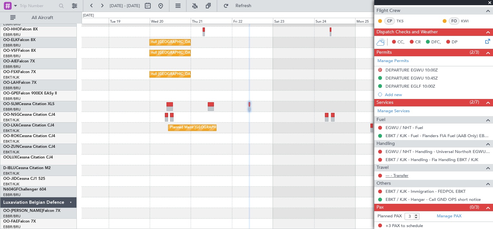
click at [406, 173] on link "--- - Transfer" at bounding box center [397, 174] width 23 height 5
click at [255, 10] on button "Refresh" at bounding box center [239, 6] width 39 height 10
click at [404, 175] on link "--- - Transfer" at bounding box center [397, 174] width 23 height 5
click at [257, 8] on span "Refresh" at bounding box center [243, 6] width 27 height 5
click at [400, 174] on link "--- - Transfer" at bounding box center [397, 174] width 23 height 5
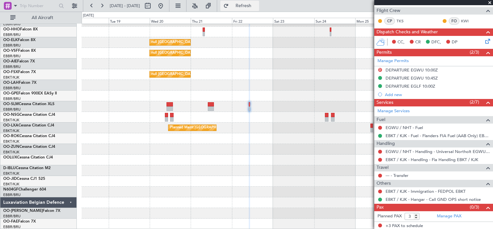
click at [253, 5] on span "Refresh" at bounding box center [243, 6] width 27 height 5
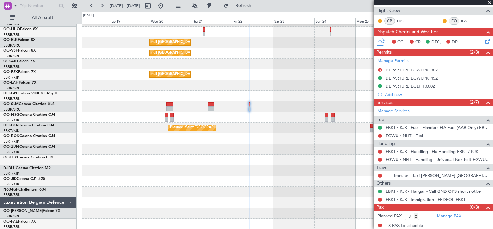
scroll to position [0, 0]
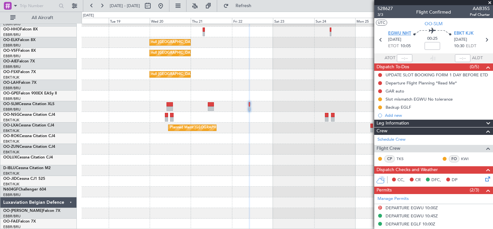
click at [393, 31] on span "EGWU NHT" at bounding box center [399, 33] width 23 height 6
